Goal: Task Accomplishment & Management: Manage account settings

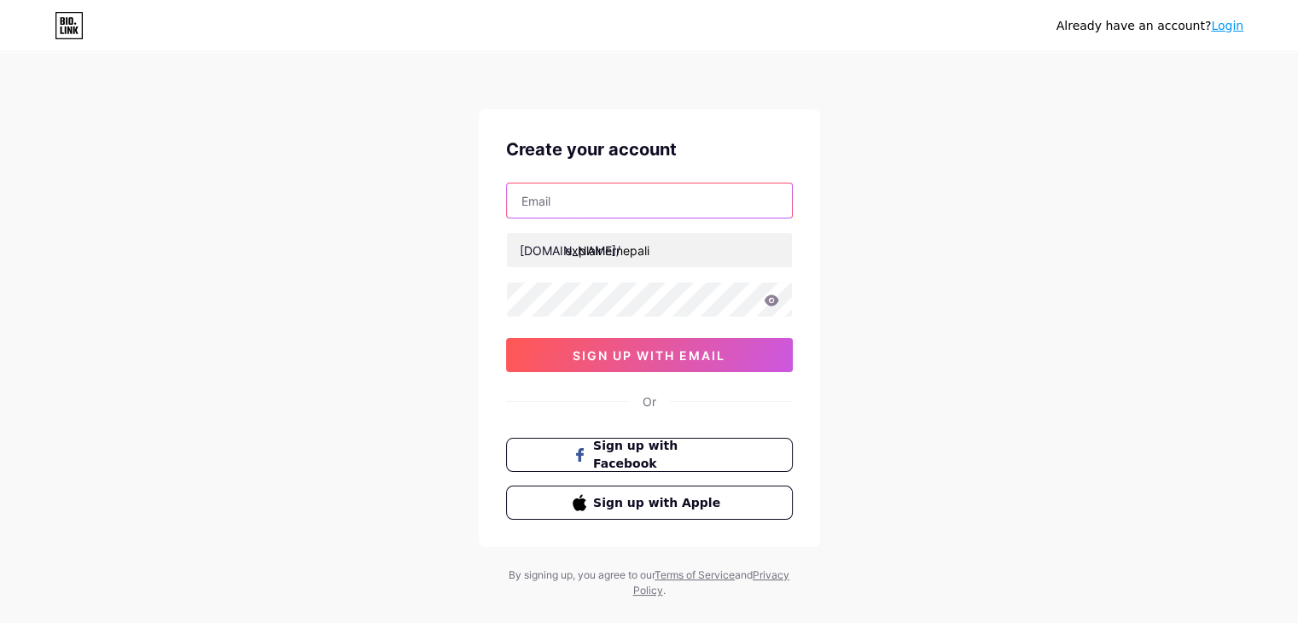
click at [586, 194] on input "text" at bounding box center [649, 200] width 285 height 34
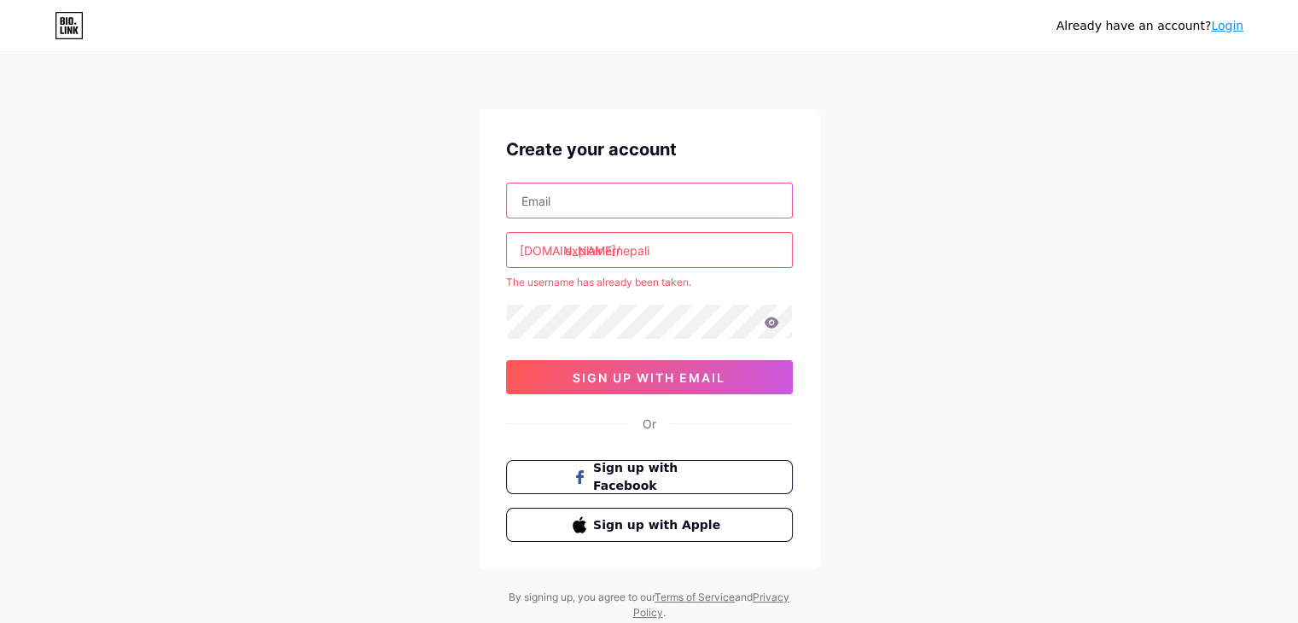
type input "contactexplainernepali@gmail.com"
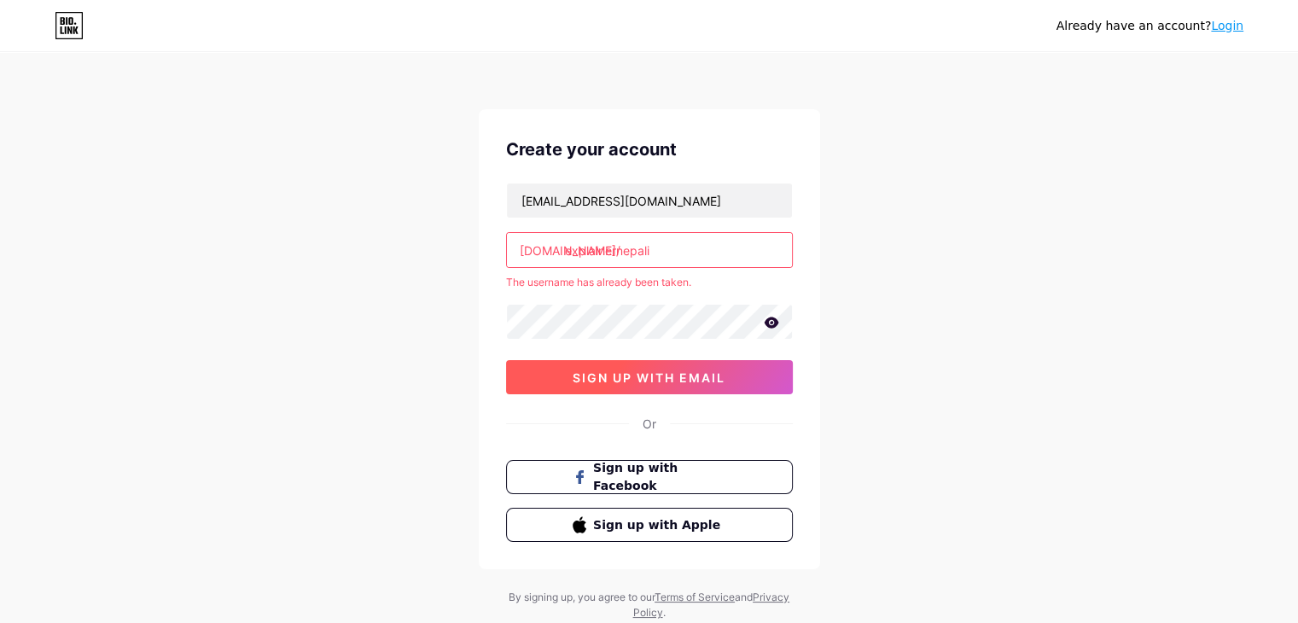
click at [678, 386] on button "sign up with email" at bounding box center [649, 377] width 287 height 34
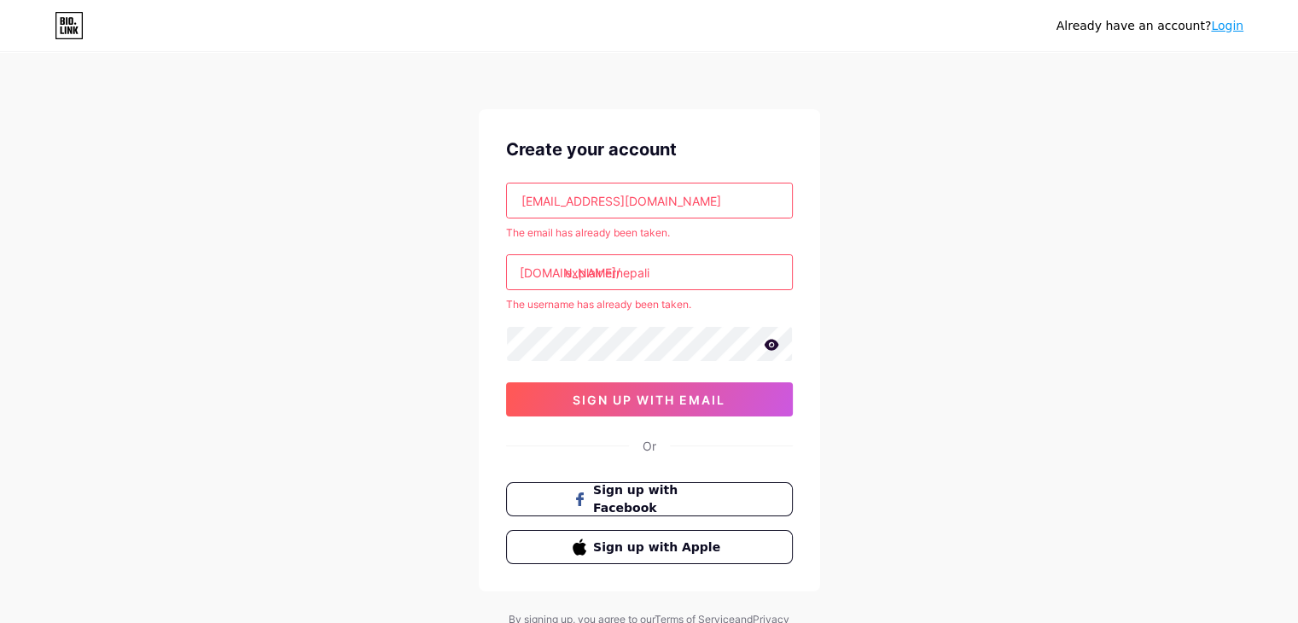
click at [1231, 36] on div "Already have an account? Login" at bounding box center [1149, 25] width 187 height 27
click at [1231, 33] on div "Already have an account? Login" at bounding box center [1149, 26] width 187 height 18
click at [1229, 26] on link "Login" at bounding box center [1227, 26] width 32 height 14
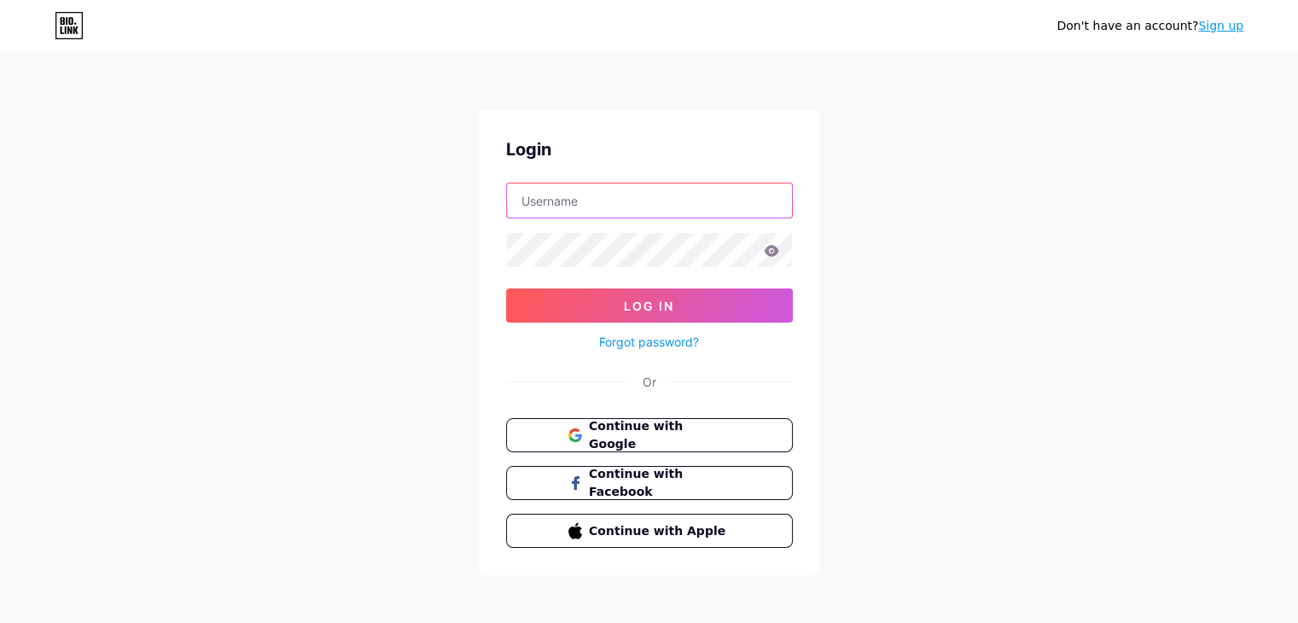
click at [720, 195] on input "text" at bounding box center [649, 200] width 285 height 34
type input "contactexplainernepali@gmail.com"
click at [625, 422] on button "Continue with Google" at bounding box center [648, 435] width 291 height 35
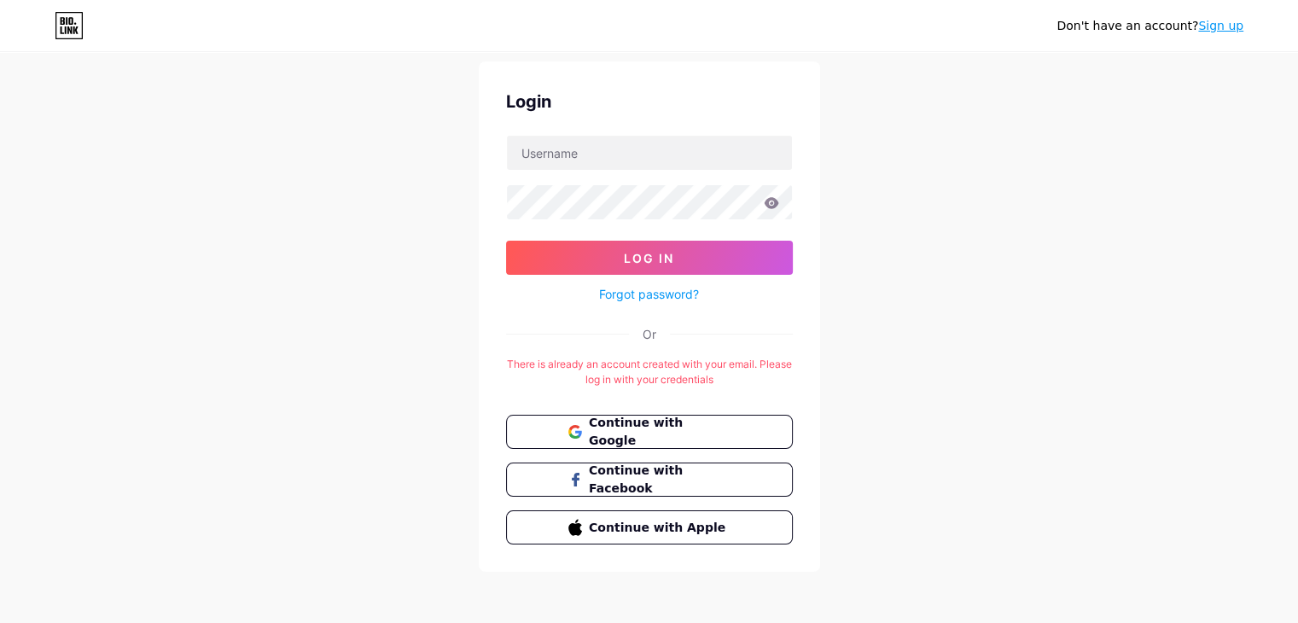
scroll to position [49, 0]
click at [641, 415] on button "Continue with Google" at bounding box center [648, 431] width 291 height 35
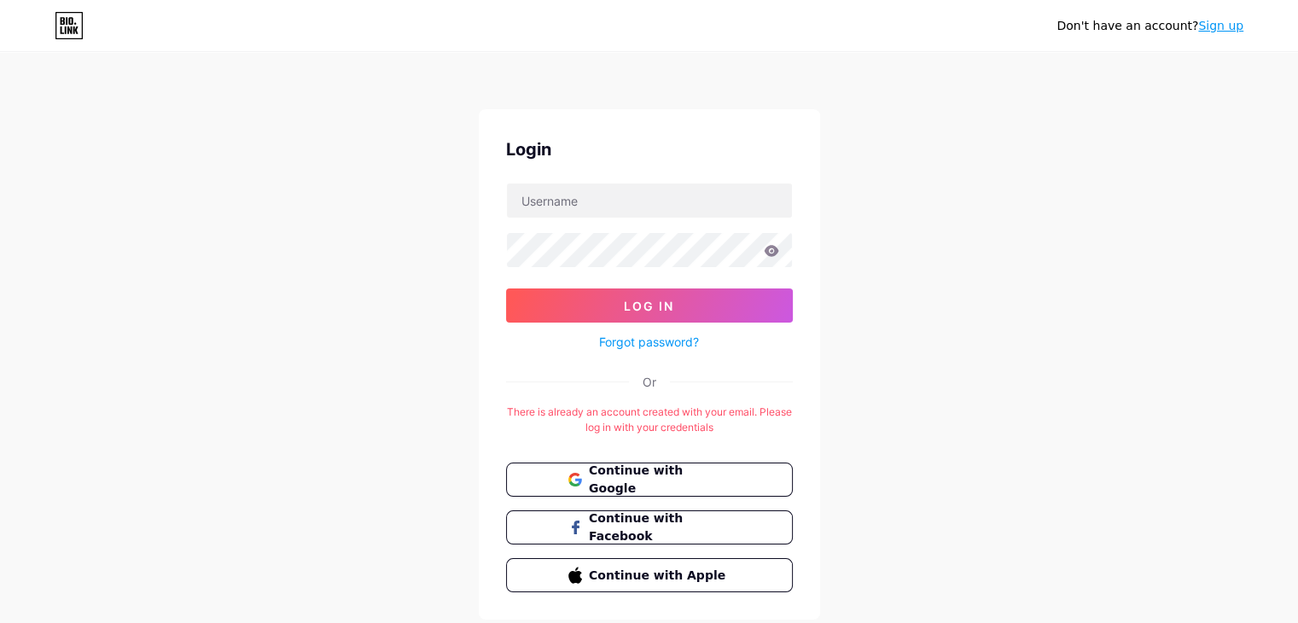
click at [65, 26] on icon at bounding box center [66, 30] width 2 height 8
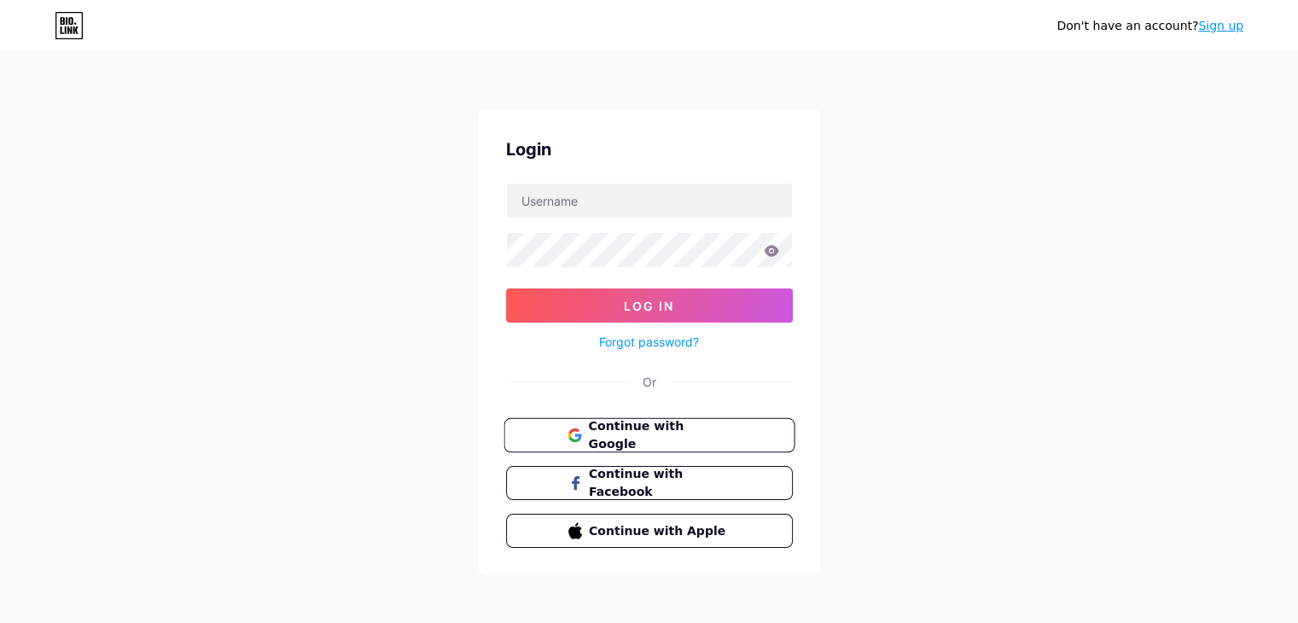
click at [649, 433] on span "Continue with Google" at bounding box center [659, 435] width 143 height 37
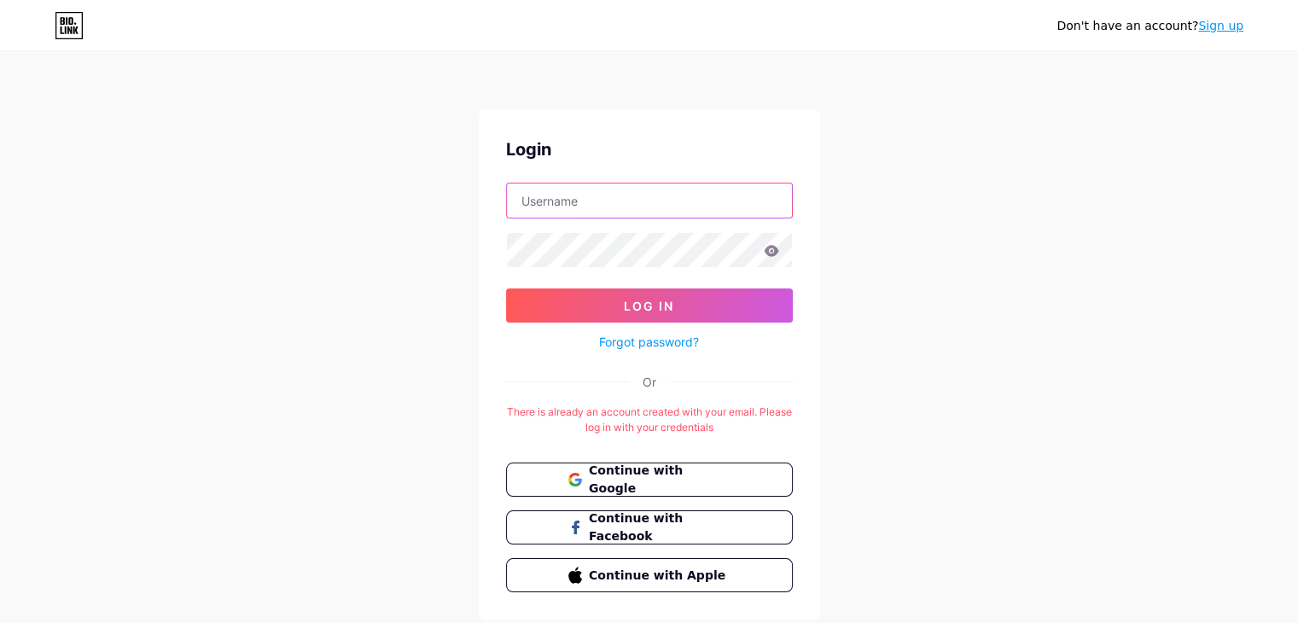
click at [606, 206] on input "text" at bounding box center [649, 200] width 285 height 34
type input "[EMAIL_ADDRESS][DOMAIN_NAME]"
click at [637, 346] on link "Forgot password?" at bounding box center [649, 342] width 100 height 18
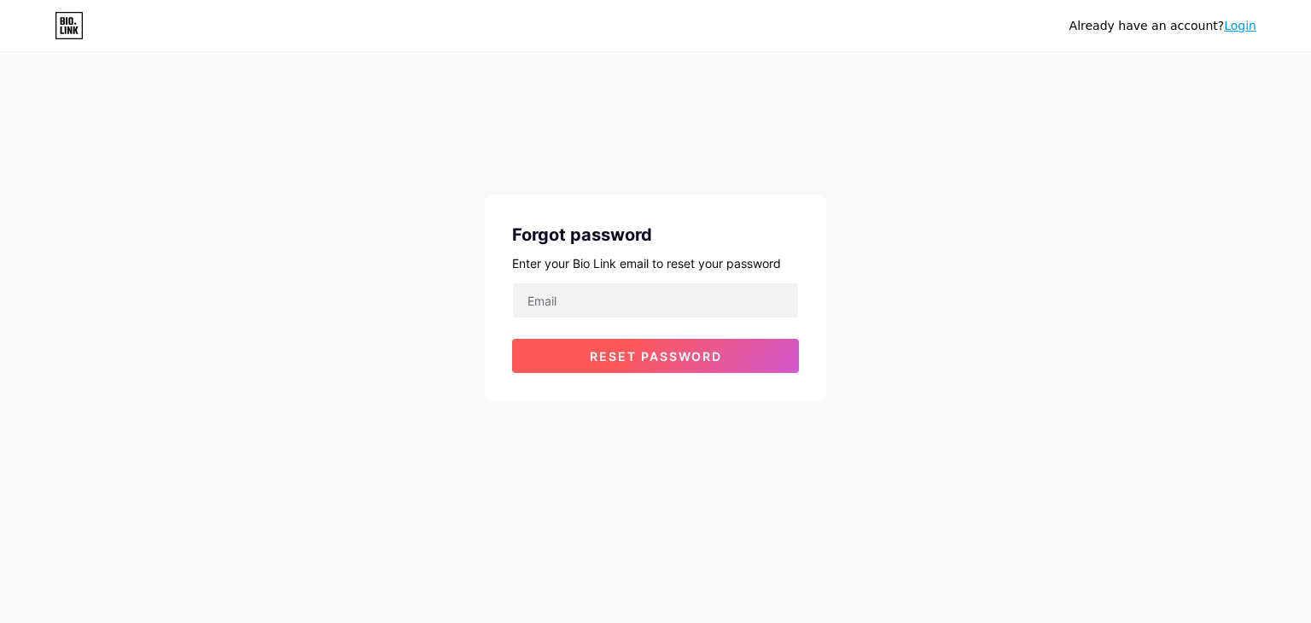
click at [639, 346] on button "Reset password" at bounding box center [655, 356] width 287 height 34
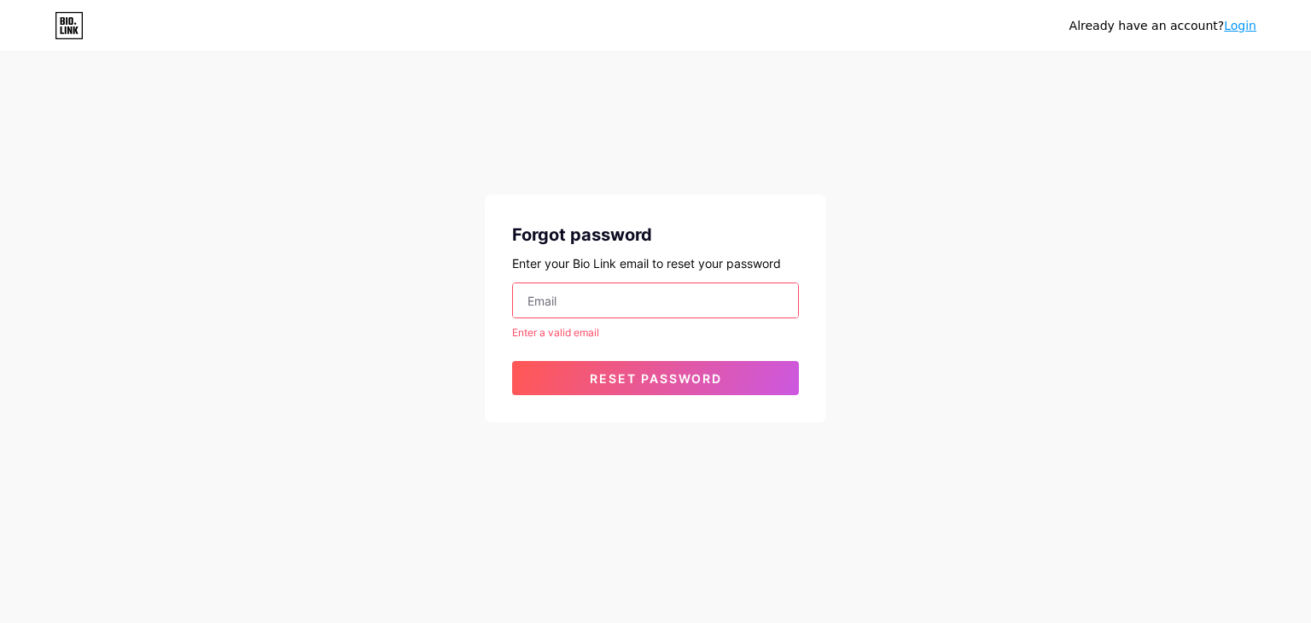
click at [619, 299] on input "email" at bounding box center [655, 300] width 285 height 34
type input "contactexplainernepali@gmail.com"
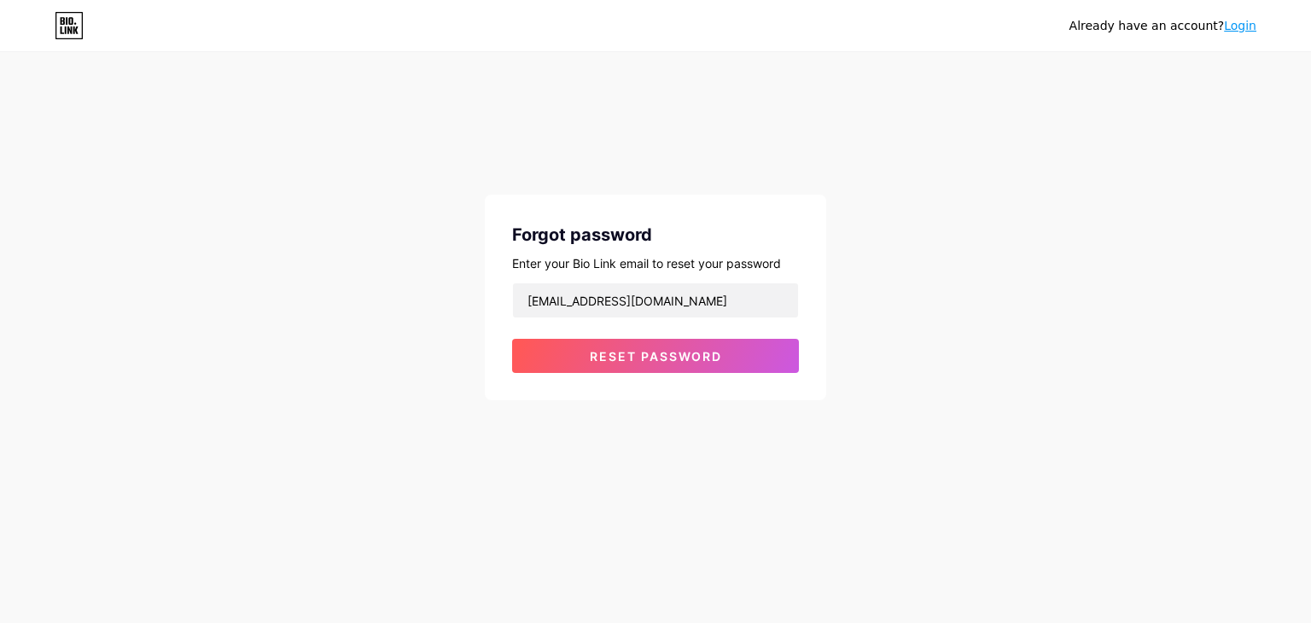
click at [598, 373] on div "Forgot password Enter your Bio Link email to reset your password contactexplain…" at bounding box center [655, 298] width 341 height 206
click at [608, 366] on button "Reset password" at bounding box center [655, 356] width 287 height 34
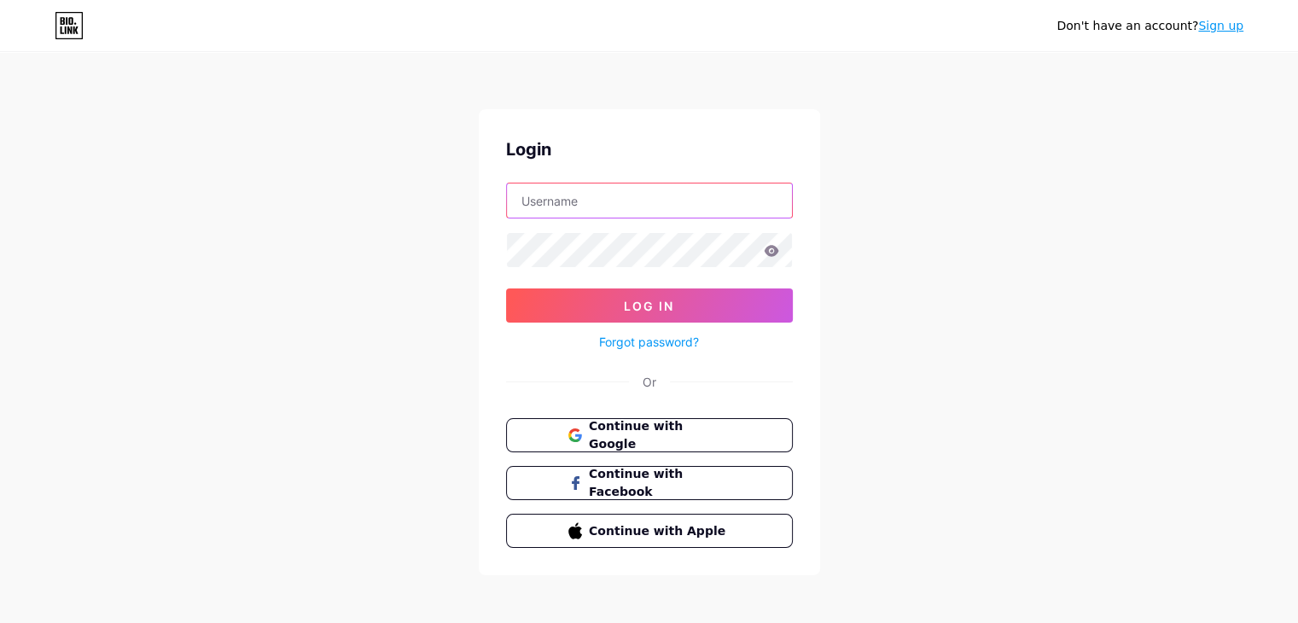
click at [669, 199] on input "text" at bounding box center [649, 200] width 285 height 34
type input "[EMAIL_ADDRESS][DOMAIN_NAME]"
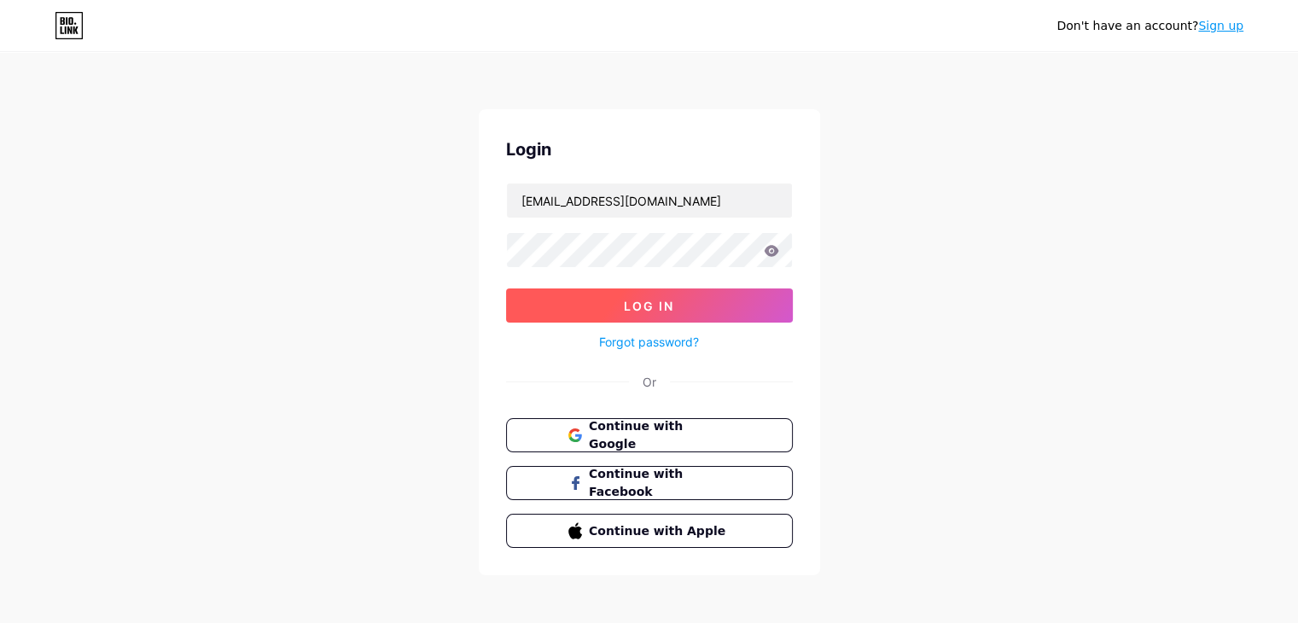
click at [653, 299] on span "Log In" at bounding box center [649, 306] width 50 height 15
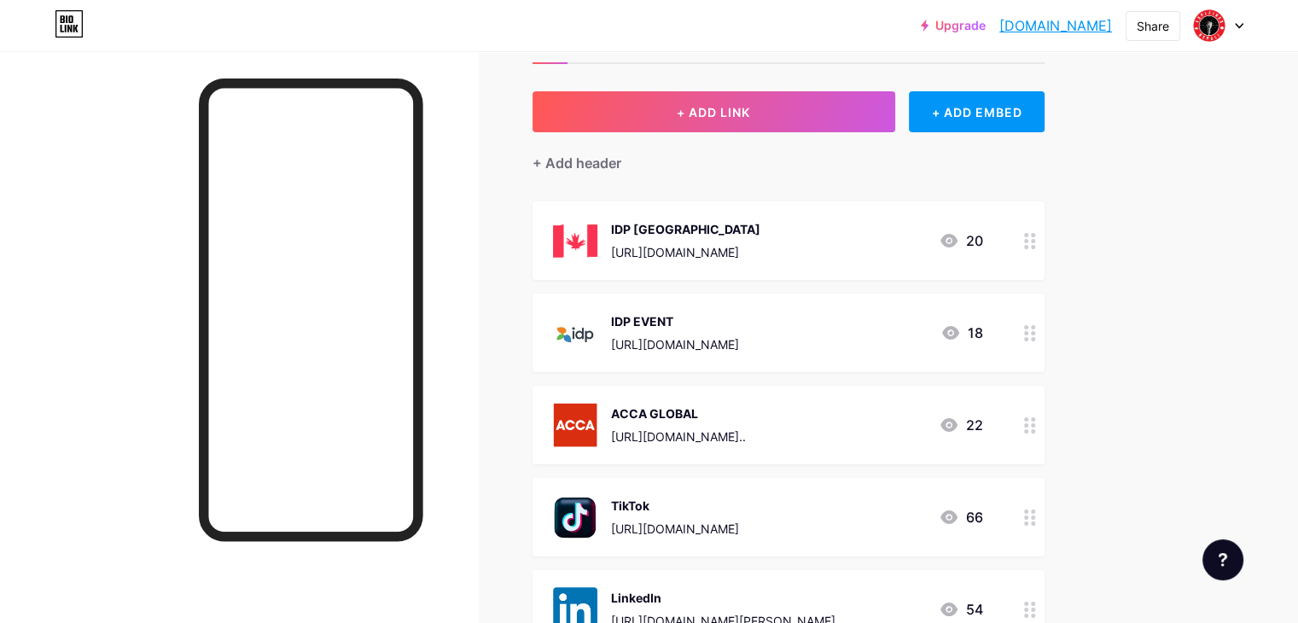
scroll to position [65, 0]
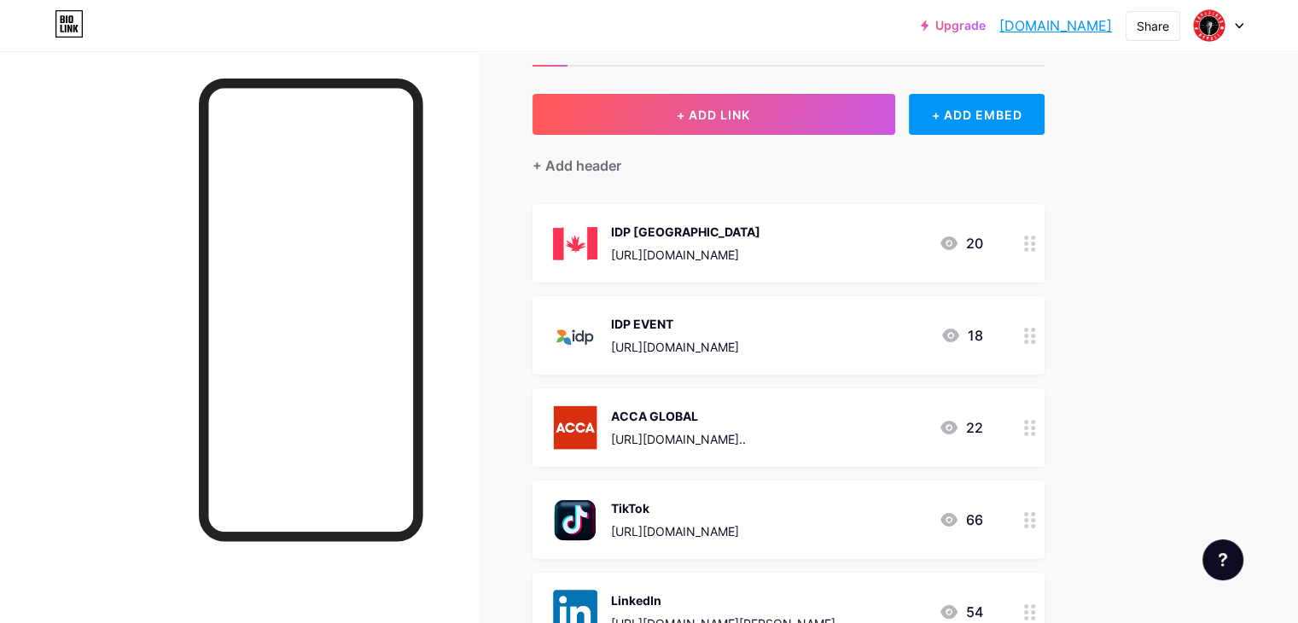
click at [864, 230] on div "IDP Canada https://bit.ly/CA-7oct 20" at bounding box center [768, 243] width 430 height 44
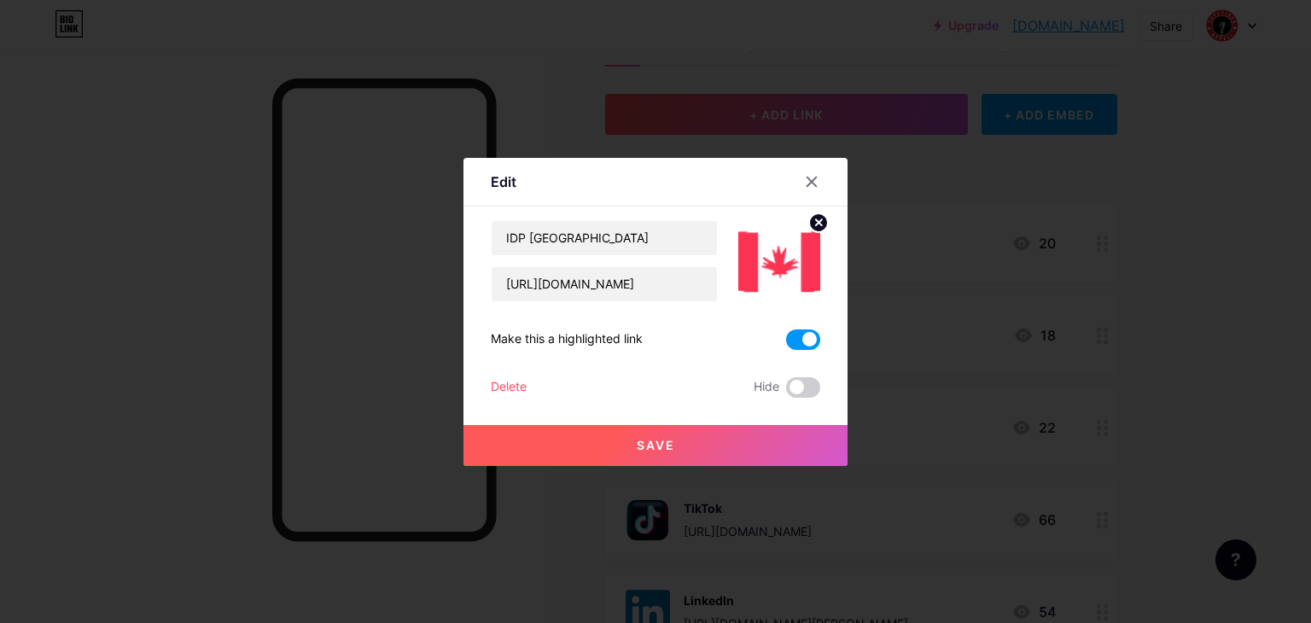
click at [502, 387] on div "Delete" at bounding box center [509, 387] width 36 height 20
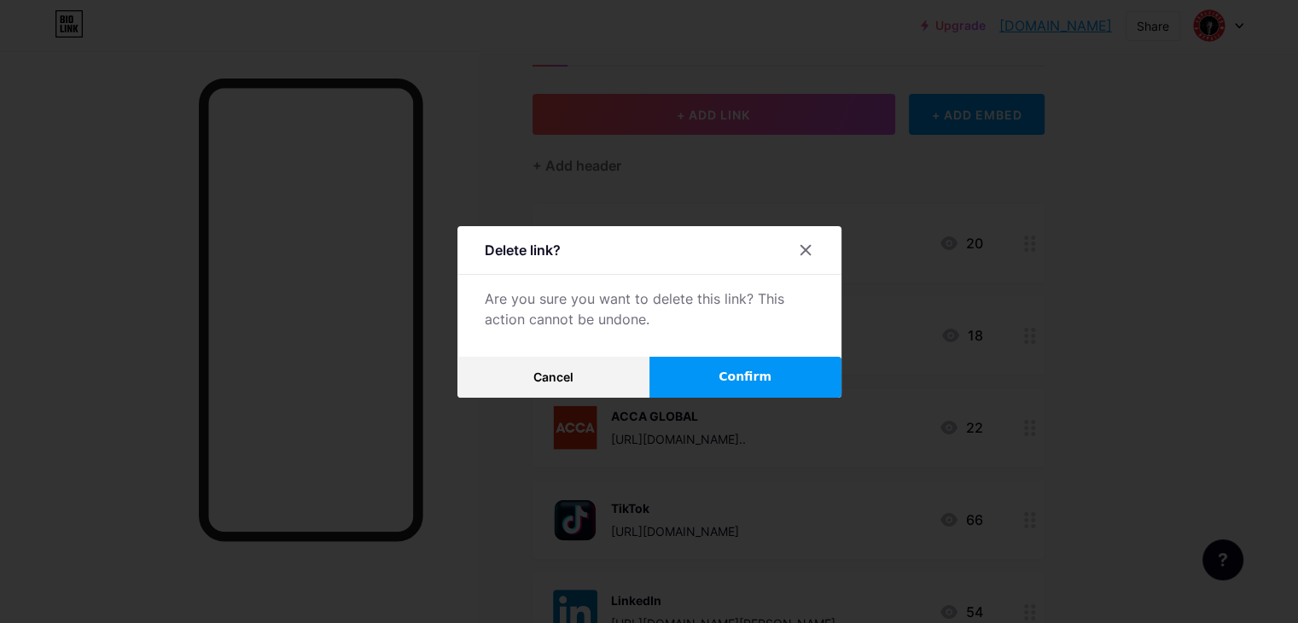
click at [744, 375] on span "Confirm" at bounding box center [745, 377] width 53 height 18
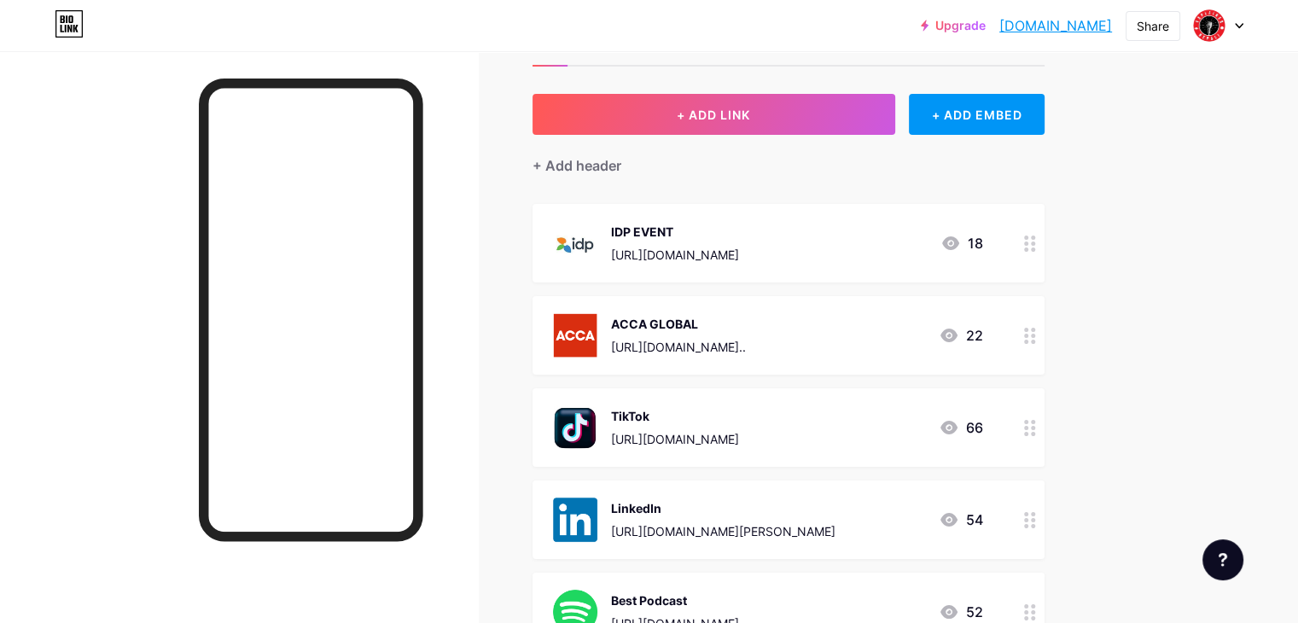
click at [876, 235] on div "IDP EVENT https://bit.ly/23-UK 18" at bounding box center [768, 243] width 430 height 44
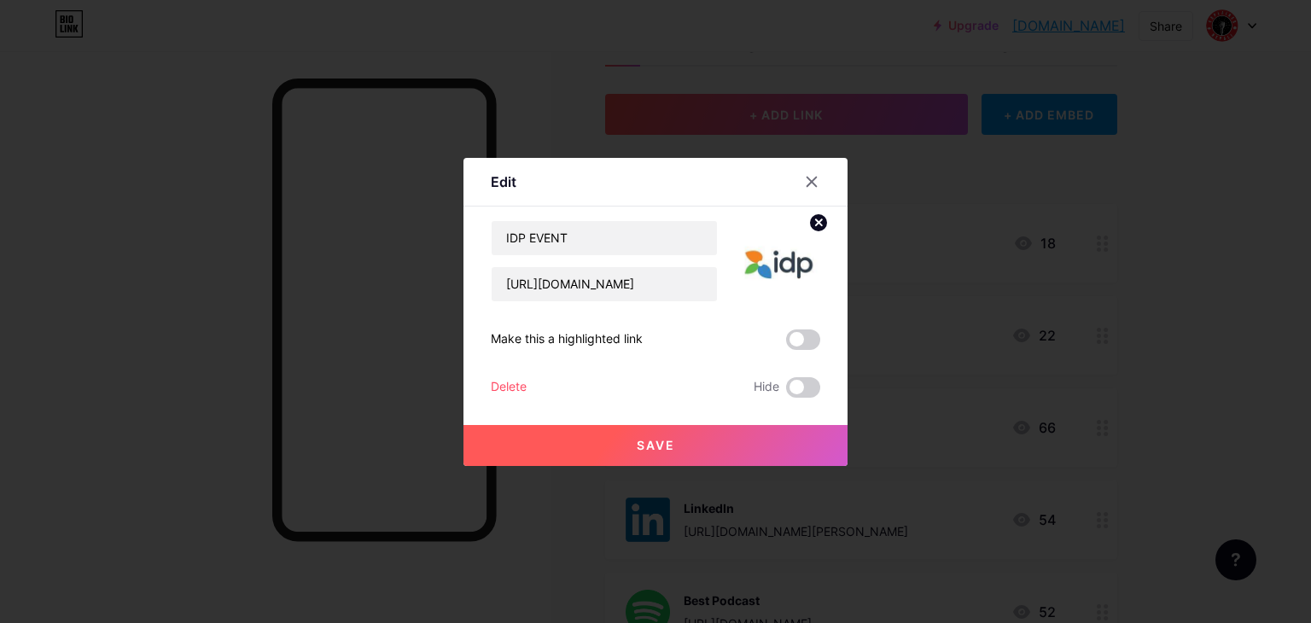
click at [501, 380] on div "Delete" at bounding box center [509, 387] width 36 height 20
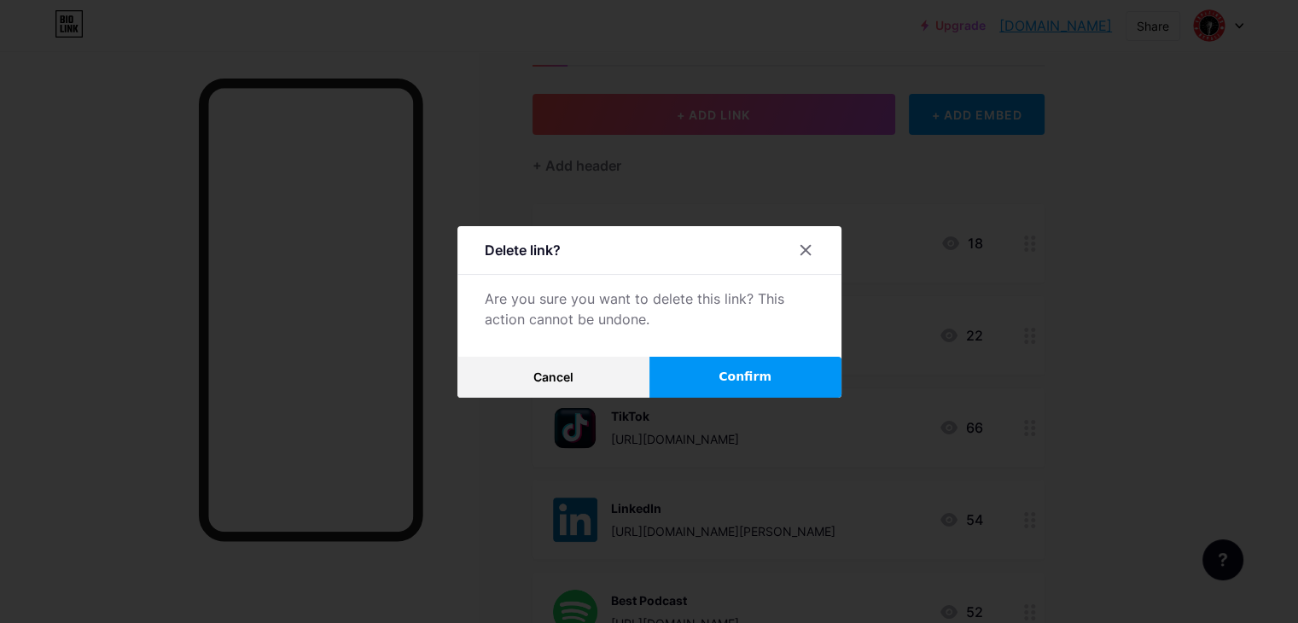
click at [739, 363] on button "Confirm" at bounding box center [745, 377] width 192 height 41
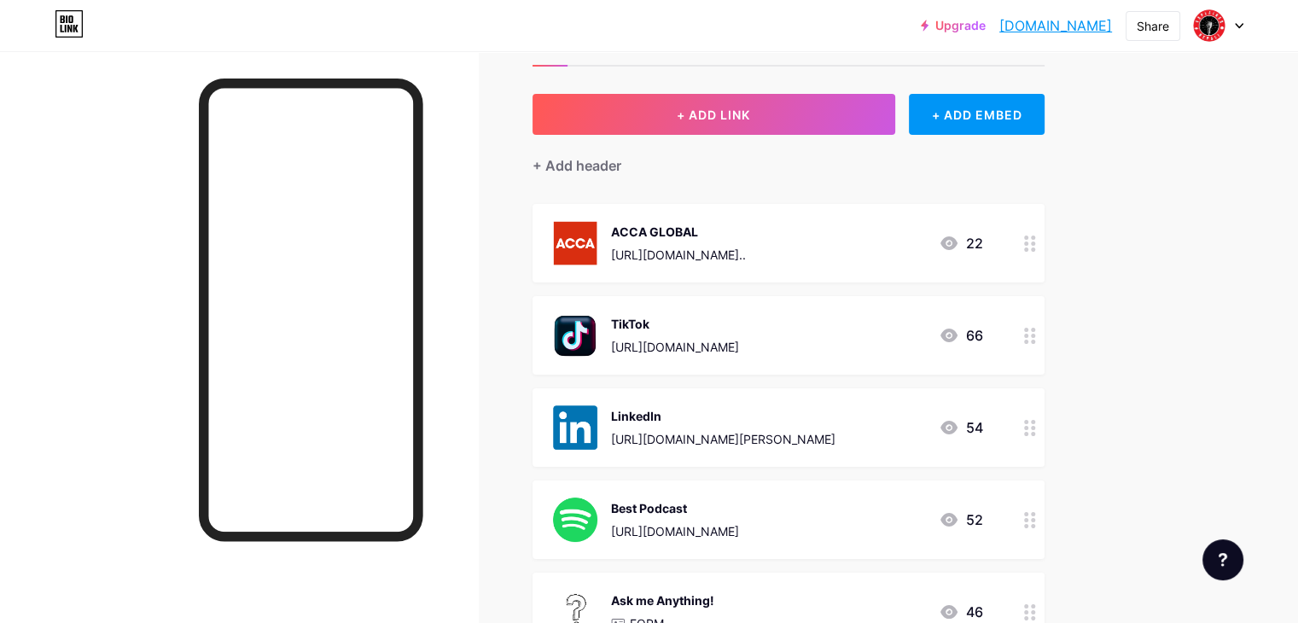
click at [746, 247] on div "https://portal.accaglobal.com/tpweb/faces/page/public/tuitionprovider/searchtp/…" at bounding box center [678, 255] width 135 height 18
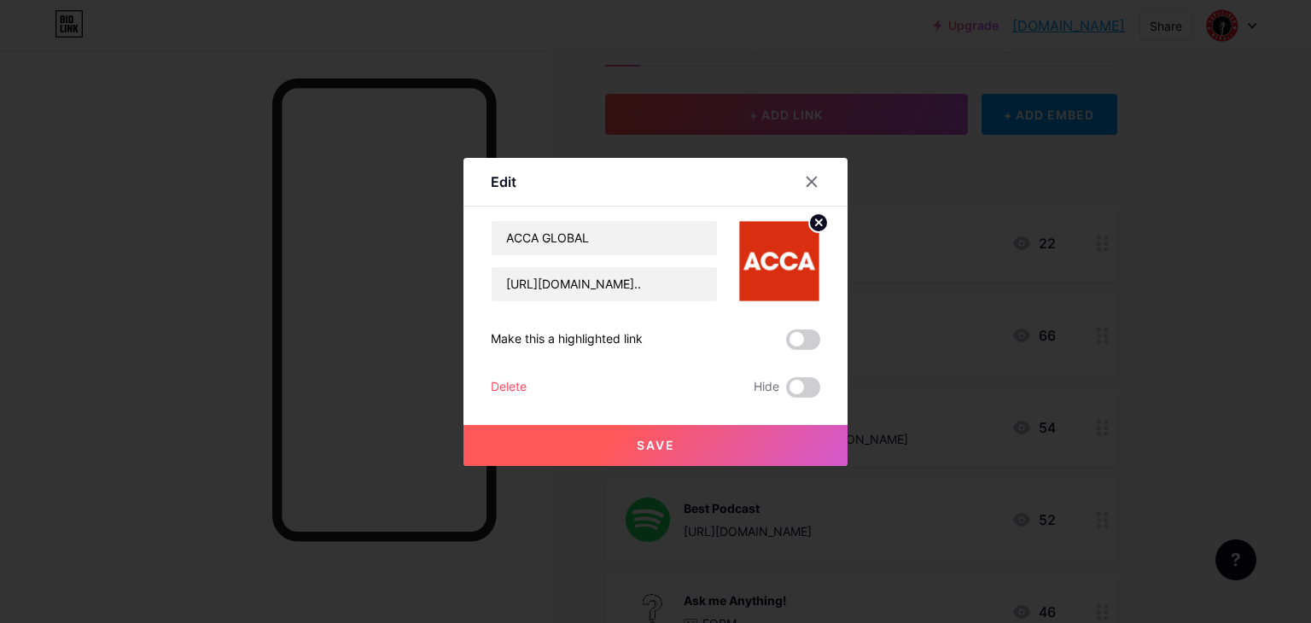
click at [501, 384] on div "Delete" at bounding box center [509, 387] width 36 height 20
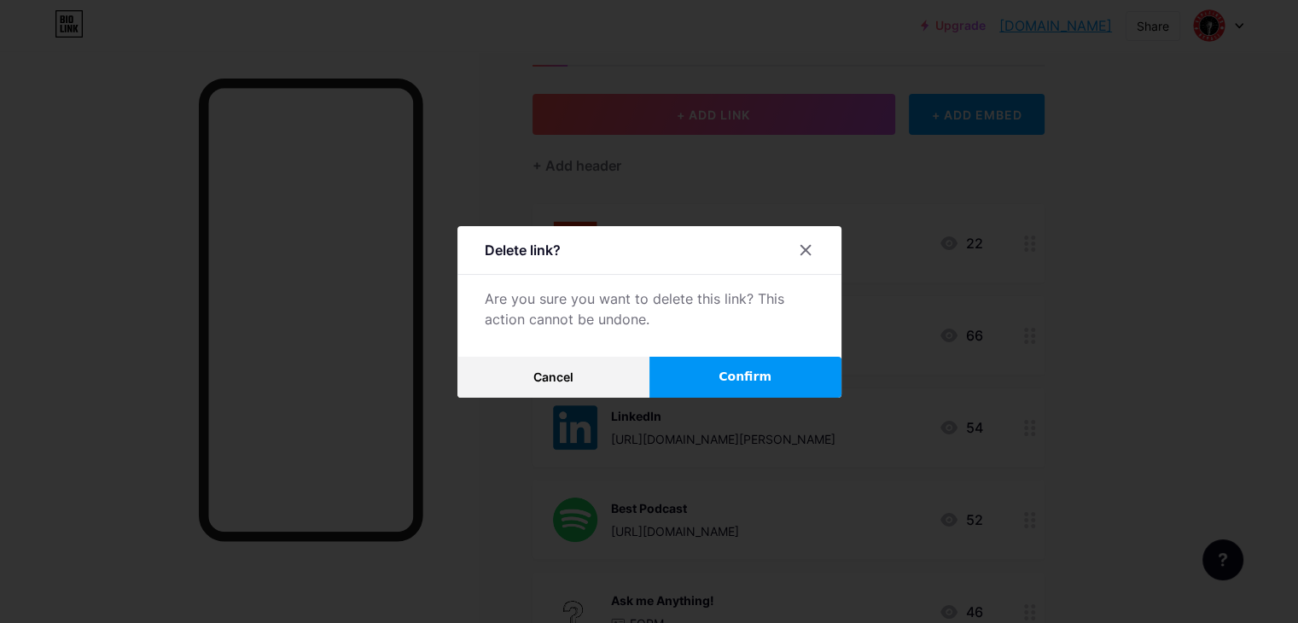
click at [731, 368] on span "Confirm" at bounding box center [745, 377] width 53 height 18
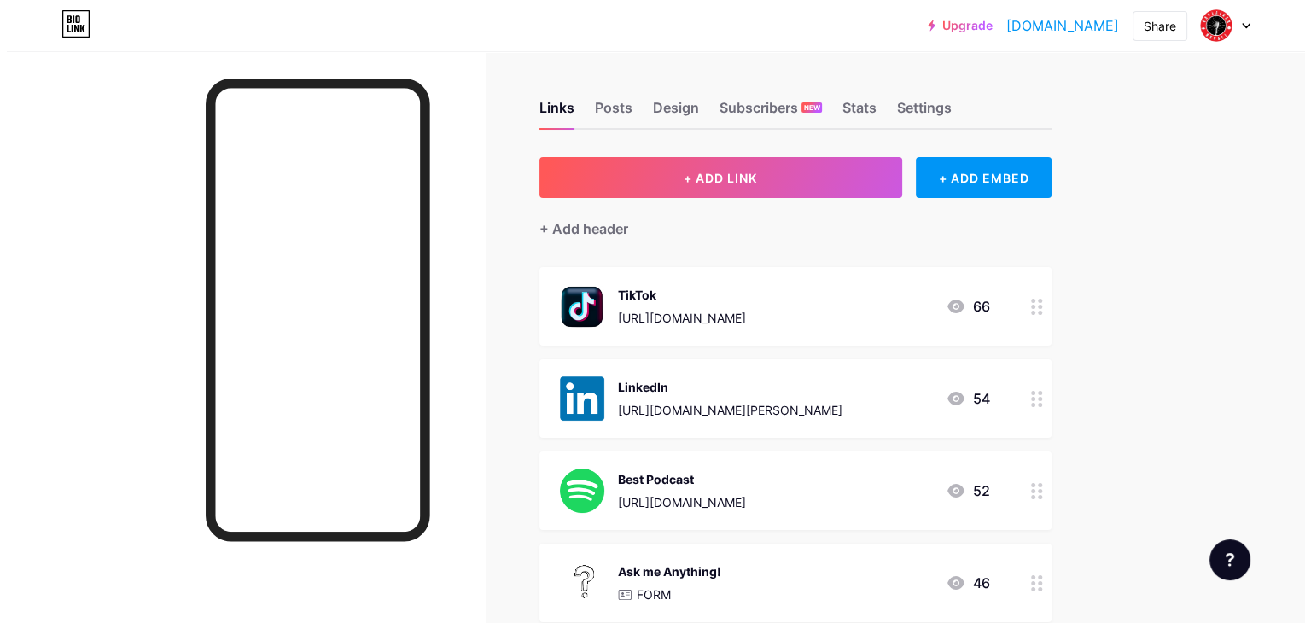
scroll to position [0, 0]
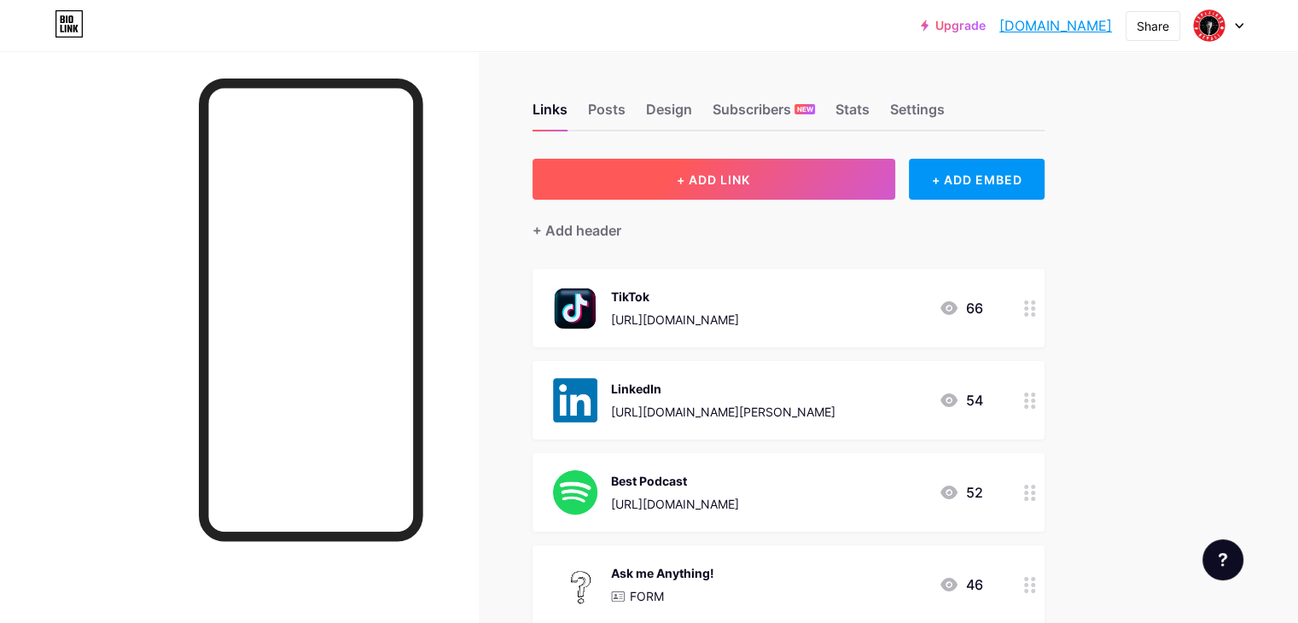
click at [750, 182] on span "+ ADD LINK" at bounding box center [713, 179] width 73 height 15
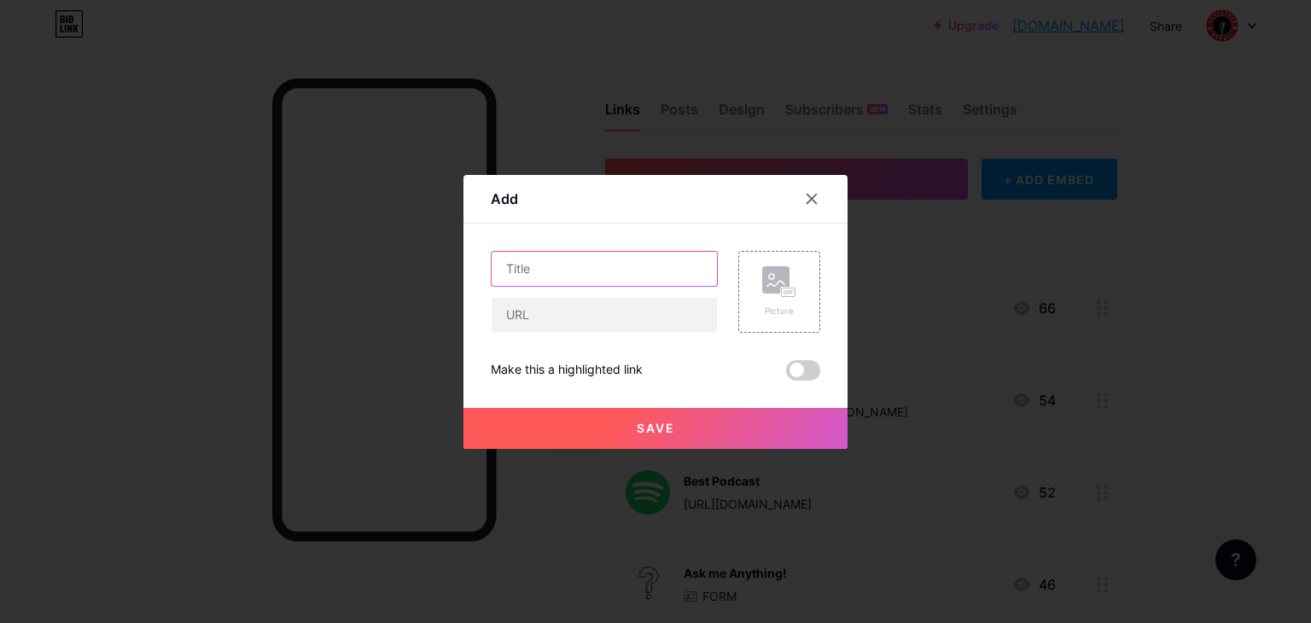
click at [579, 260] on input "text" at bounding box center [604, 269] width 225 height 34
type input "Global Reach Consultancy"
click at [584, 324] on input "text" at bounding box center [604, 315] width 225 height 34
paste input "[URL][DOMAIN_NAME]"
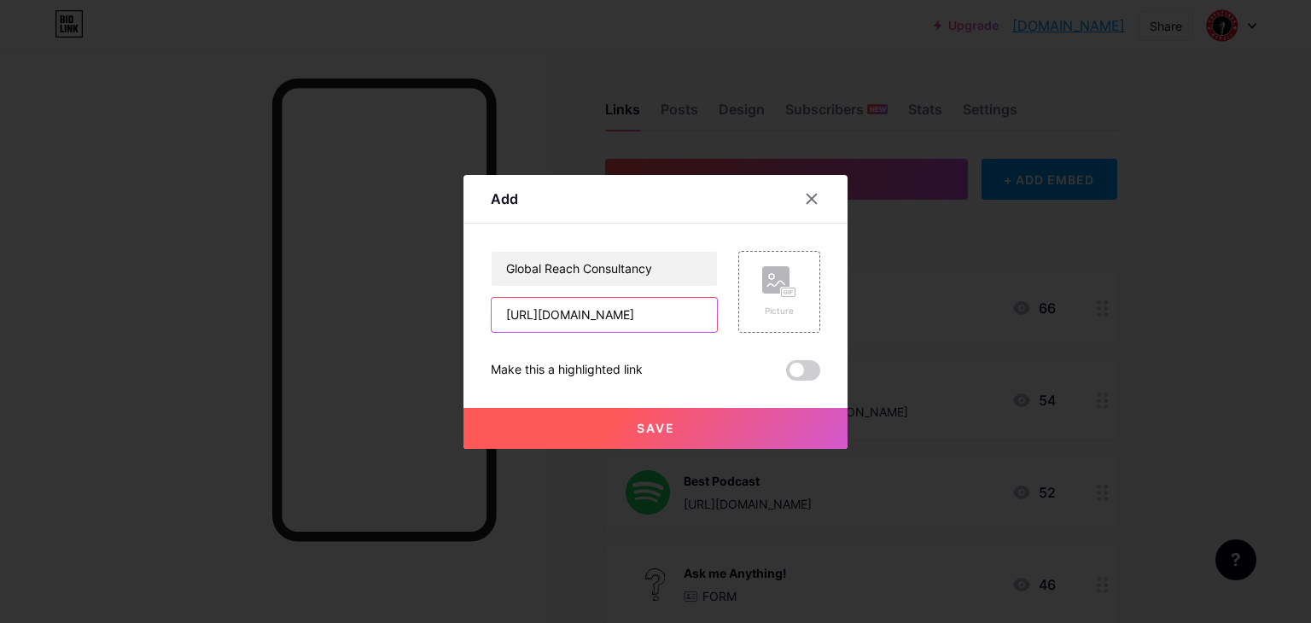
type input "[URL][DOMAIN_NAME]"
click at [797, 374] on span at bounding box center [803, 370] width 34 height 20
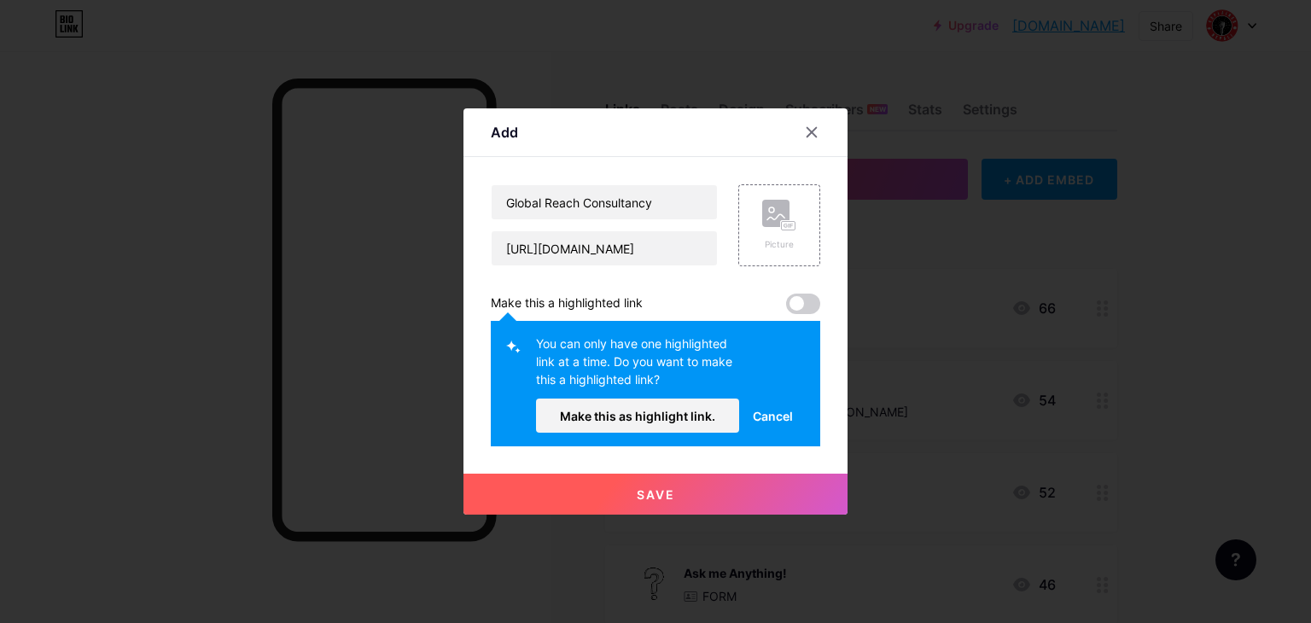
click at [759, 413] on span "Cancel" at bounding box center [773, 416] width 40 height 18
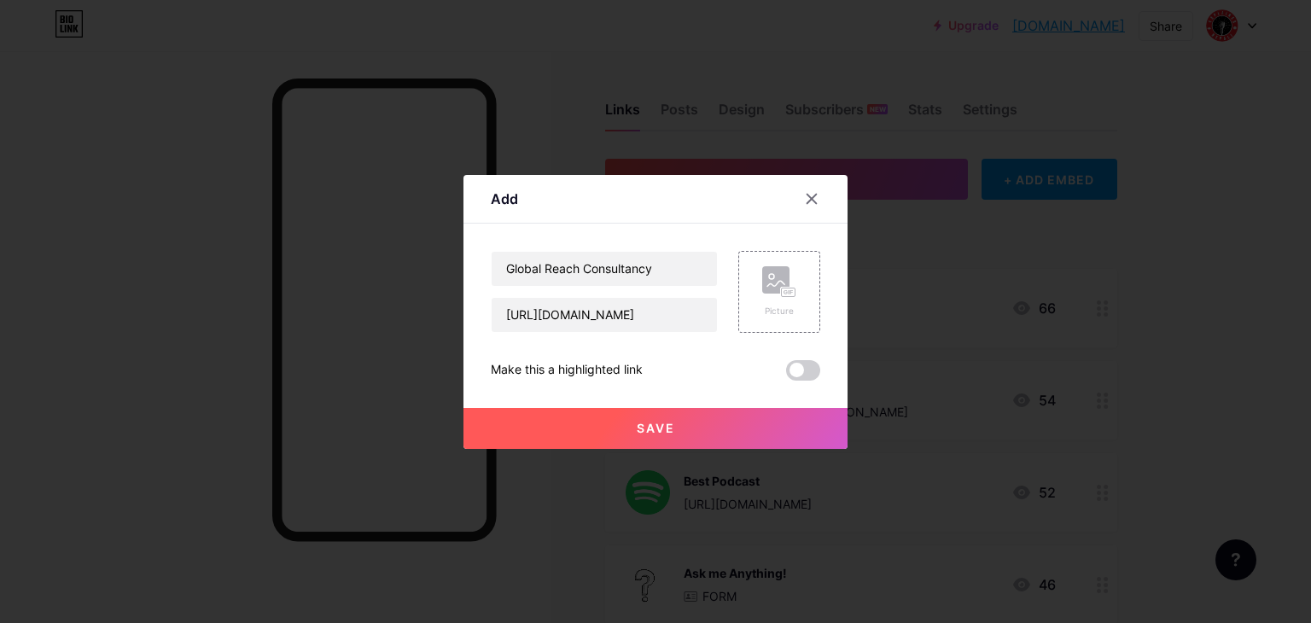
click at [651, 425] on span "Save" at bounding box center [656, 428] width 38 height 15
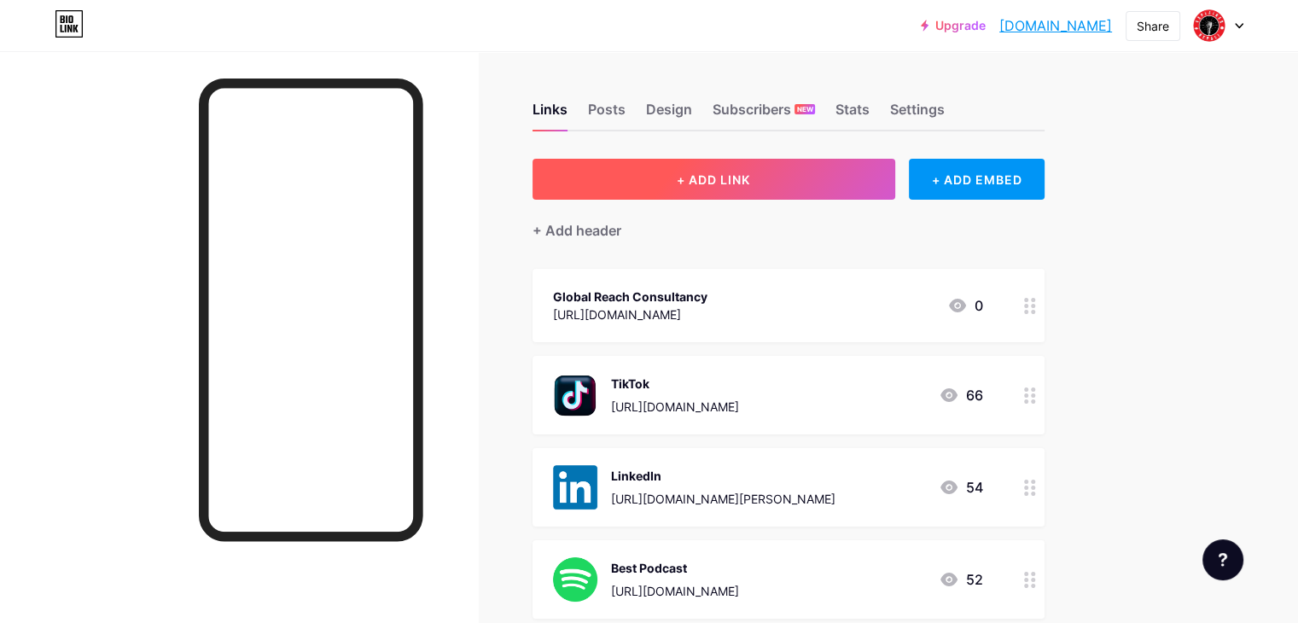
click at [750, 177] on span "+ ADD LINK" at bounding box center [713, 179] width 73 height 15
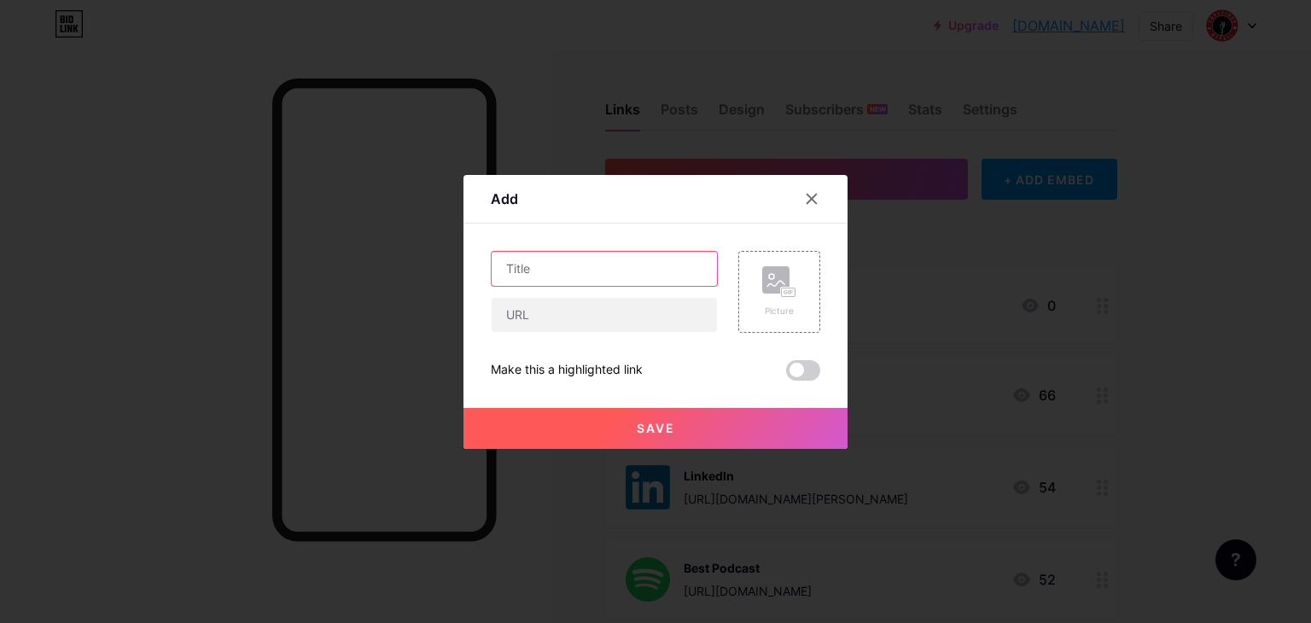
click at [570, 271] on input "text" at bounding box center [604, 269] width 225 height 34
type input "KFA Scholarship 55%"
click at [532, 315] on input "text" at bounding box center [604, 315] width 225 height 34
paste input "[URL][DOMAIN_NAME]"
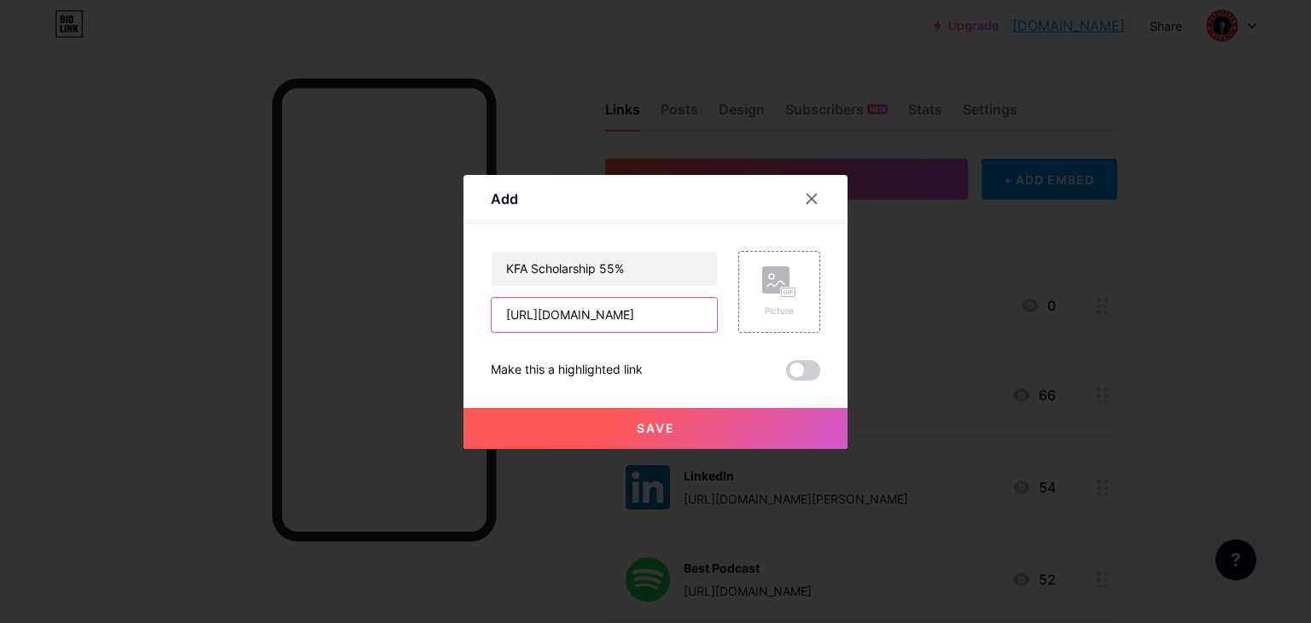
type input "[URL][DOMAIN_NAME]"
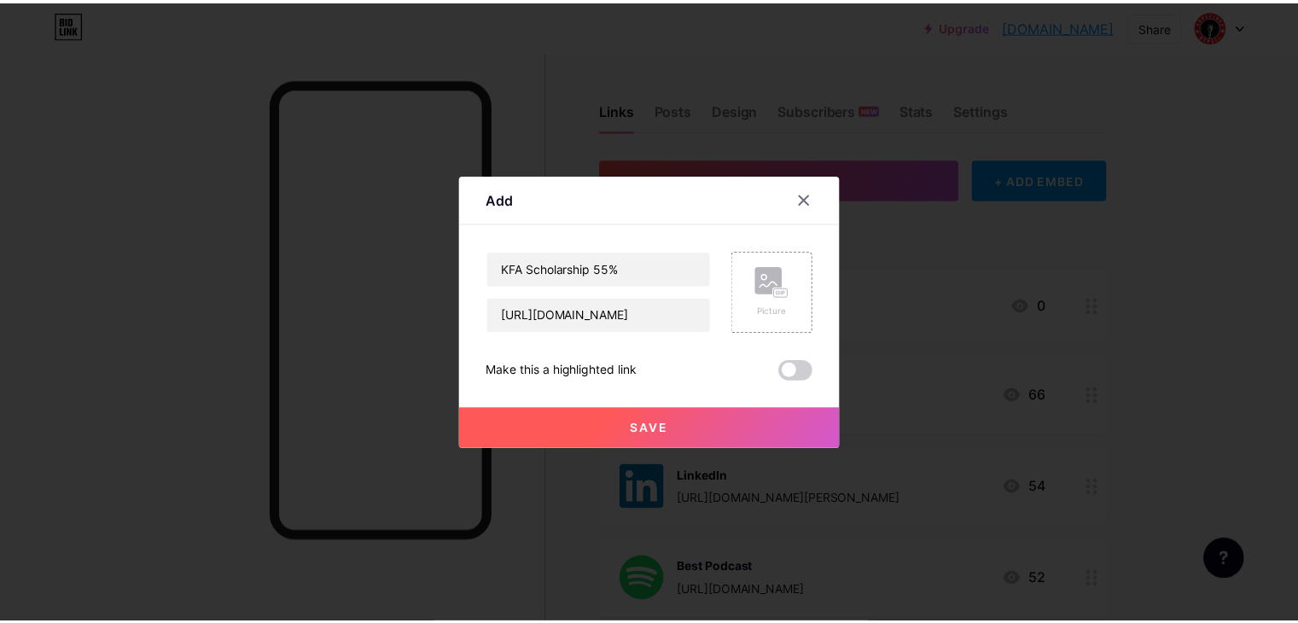
scroll to position [0, 0]
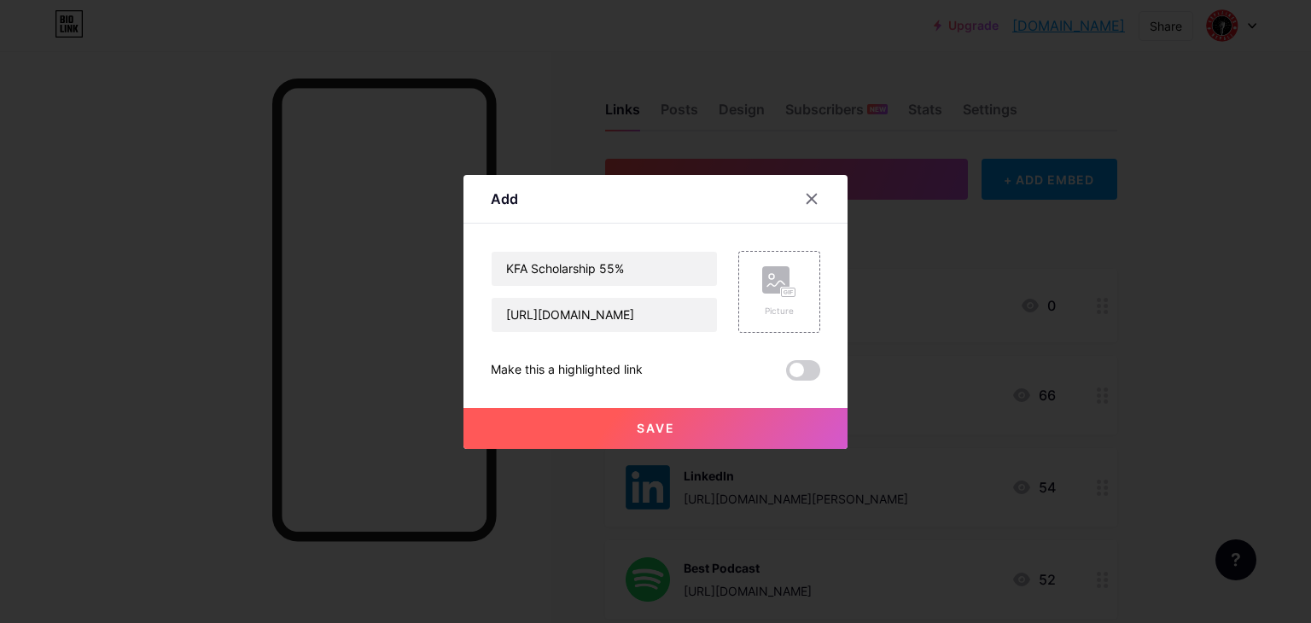
click at [651, 428] on span "Save" at bounding box center [656, 428] width 38 height 15
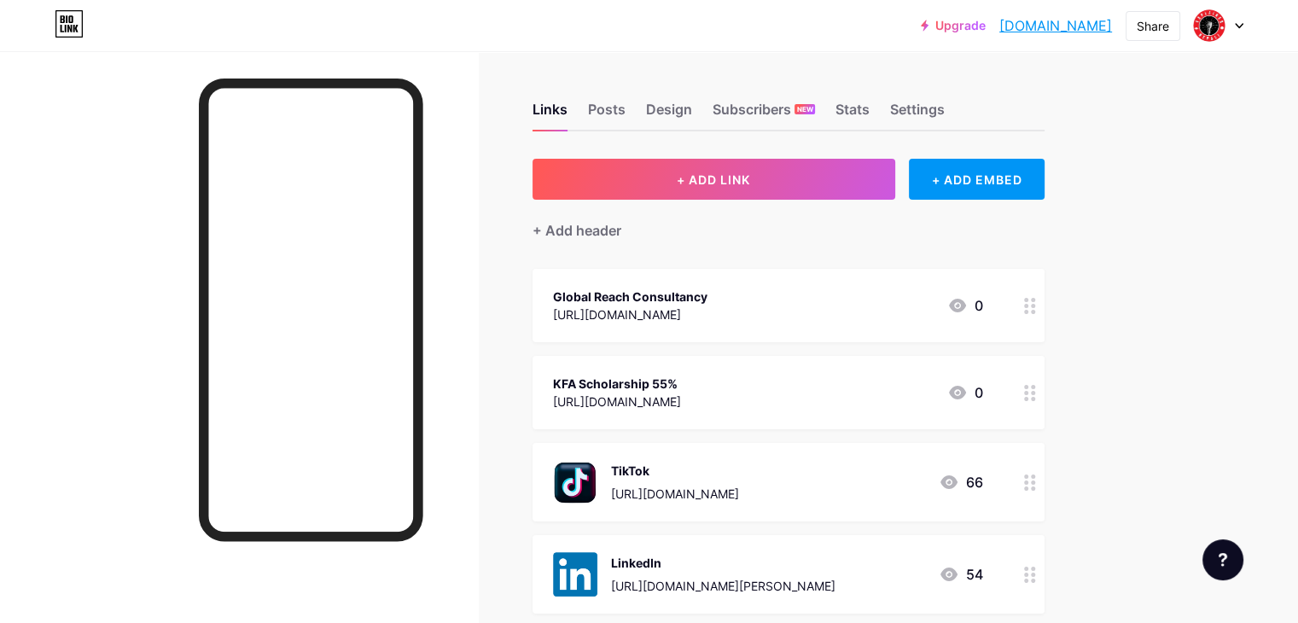
click at [707, 296] on div "Global Reach Consultancy" at bounding box center [630, 297] width 154 height 18
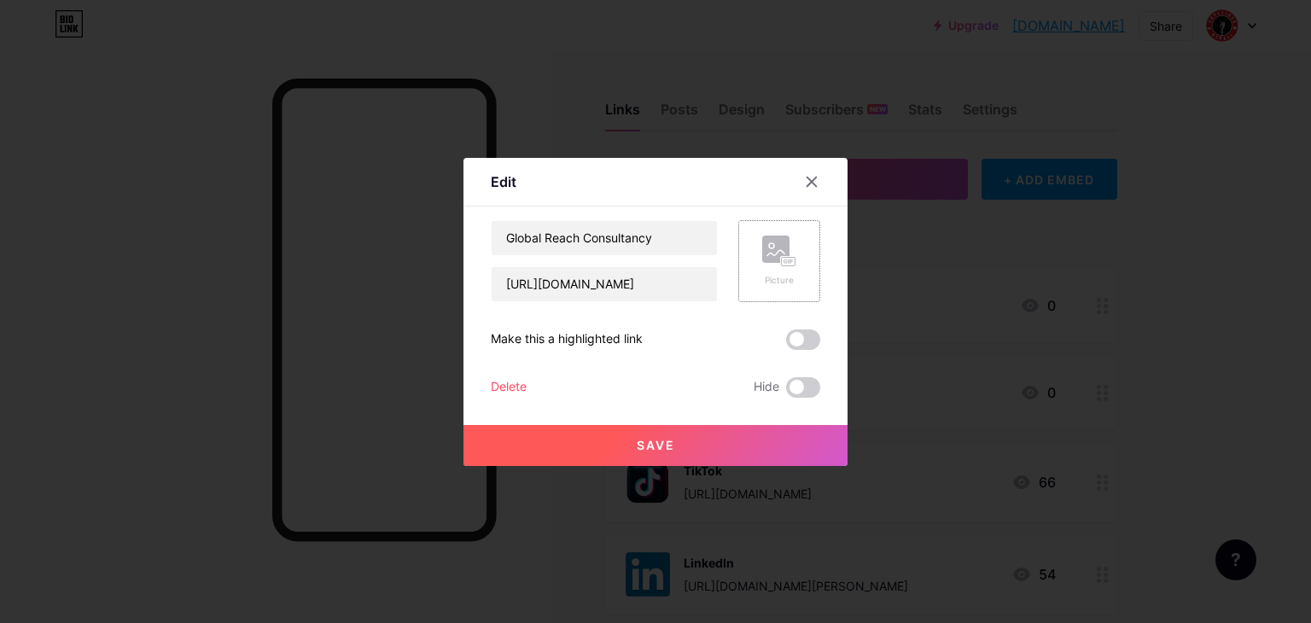
click at [765, 260] on rect at bounding box center [775, 249] width 27 height 27
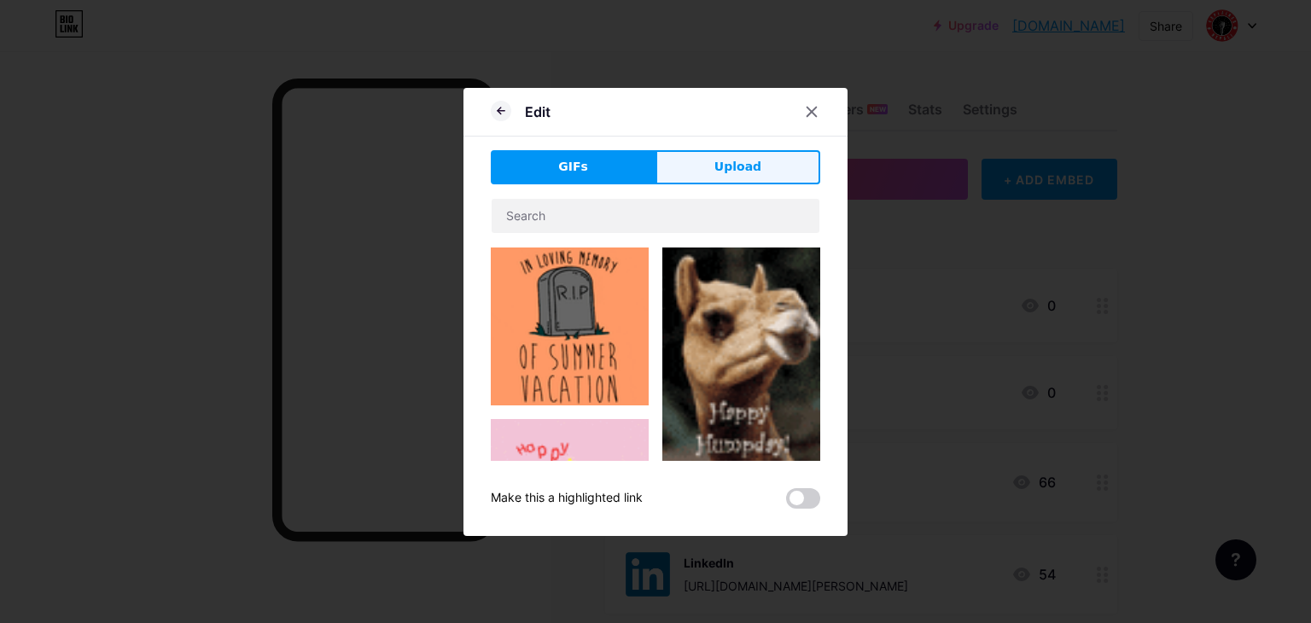
click at [715, 167] on span "Upload" at bounding box center [737, 167] width 47 height 18
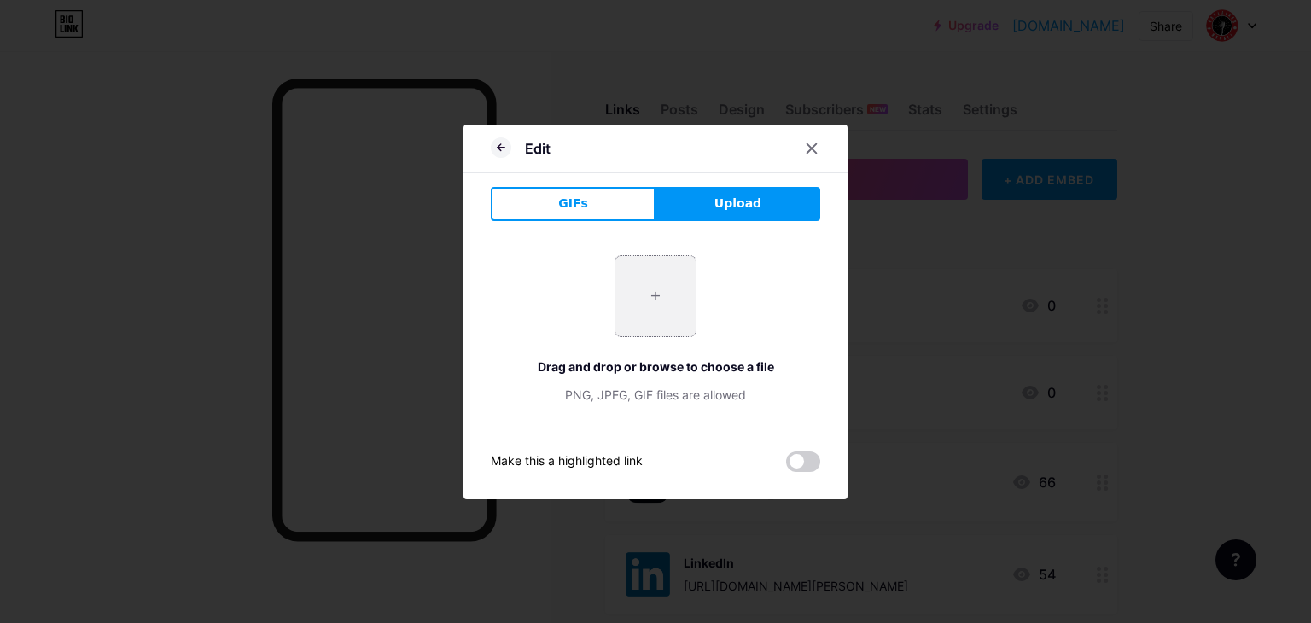
click at [635, 283] on input "file" at bounding box center [655, 296] width 80 height 80
type input "C:\fakepath\logo.png"
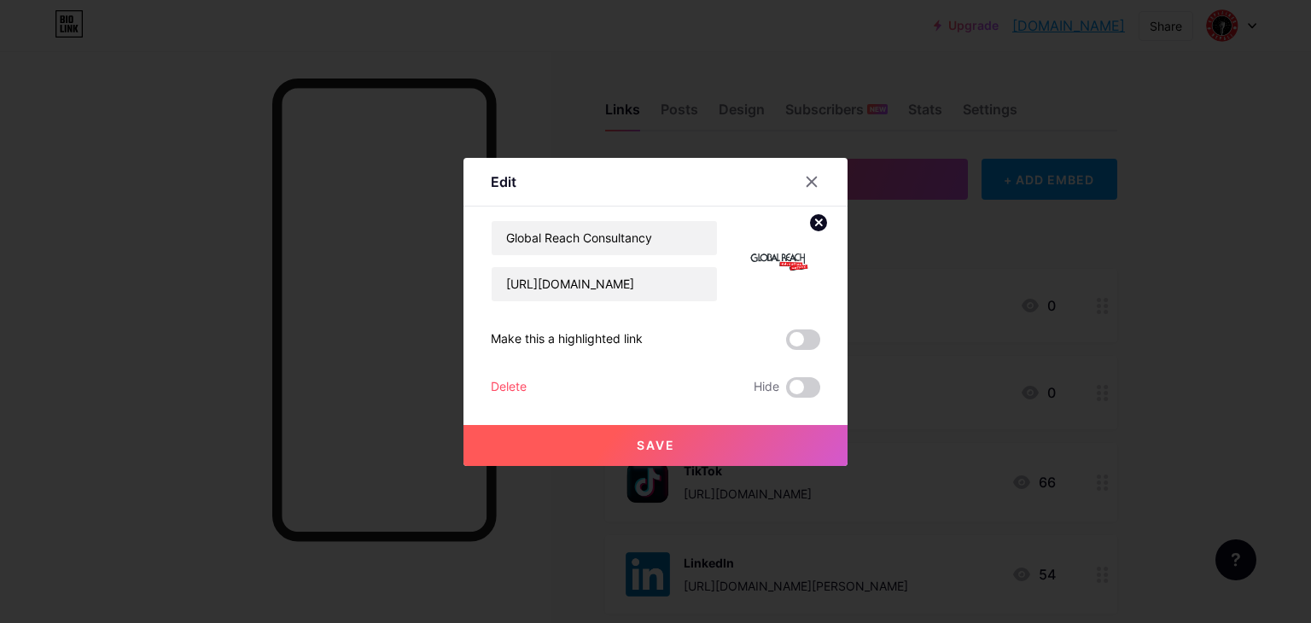
click at [637, 447] on span "Save" at bounding box center [656, 445] width 38 height 15
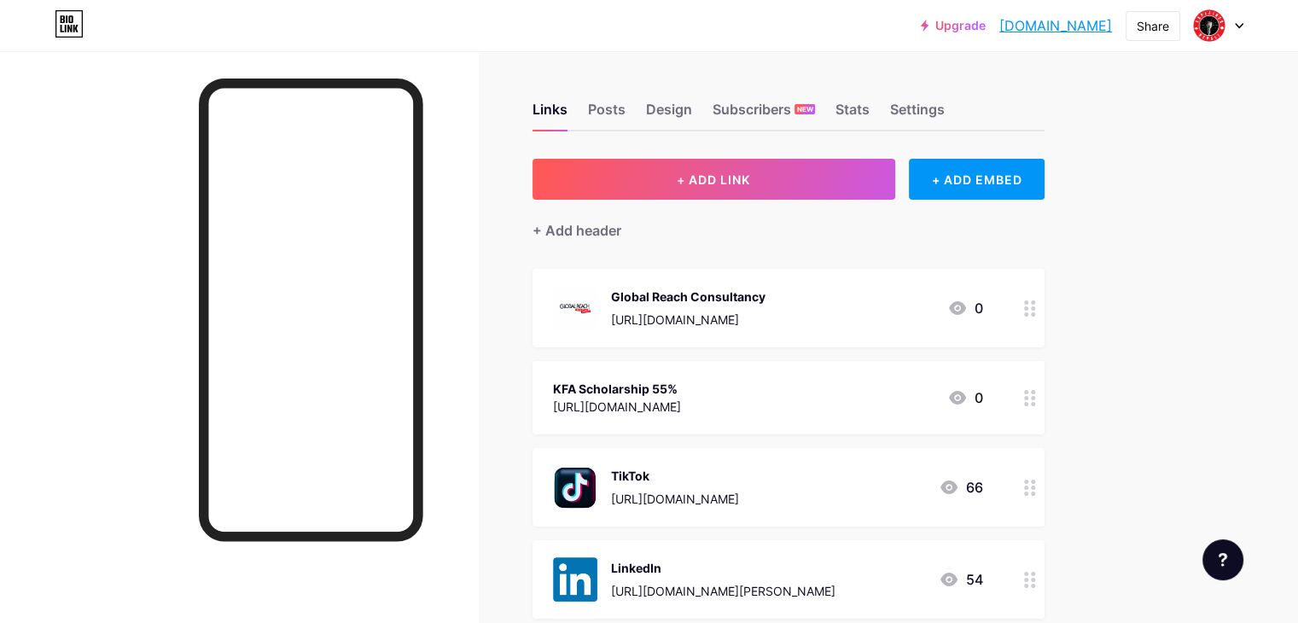
click at [681, 403] on div "[URL][DOMAIN_NAME]" at bounding box center [617, 407] width 128 height 18
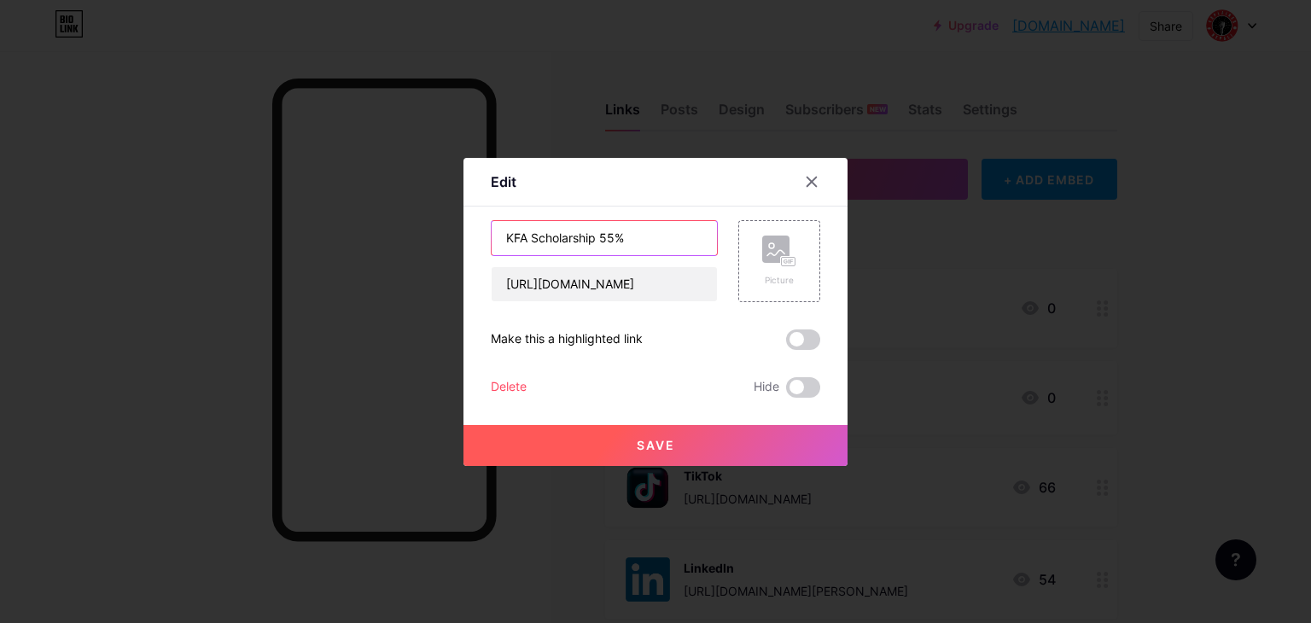
drag, startPoint x: 616, startPoint y: 236, endPoint x: 591, endPoint y: 240, distance: 25.8
click at [591, 240] on input "KFA Scholarship 55%" at bounding box center [604, 238] width 225 height 34
click at [530, 235] on input "KFA Scholarship" at bounding box center [604, 238] width 225 height 34
click at [524, 240] on input "KFA Scholarship" at bounding box center [604, 238] width 225 height 34
paste input "55%"
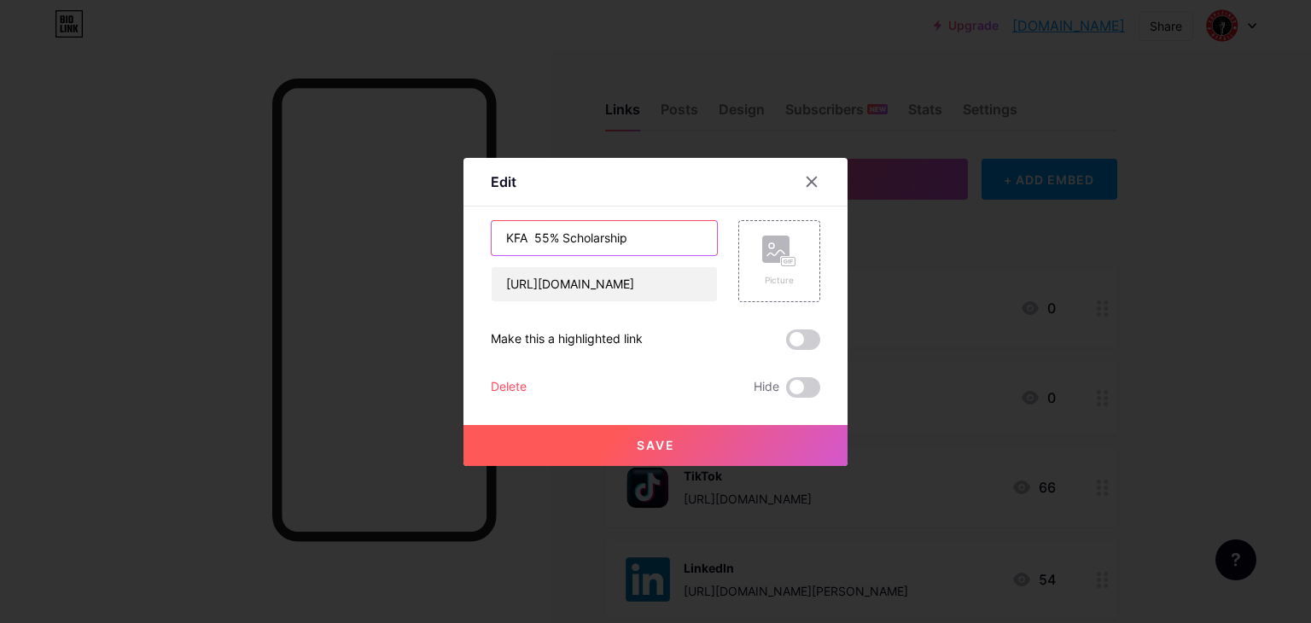
type input "KFA 55% Scholarship"
click at [643, 435] on button "Save" at bounding box center [655, 445] width 384 height 41
click at [527, 241] on input "KFA 55% Scholarship" at bounding box center [604, 238] width 225 height 34
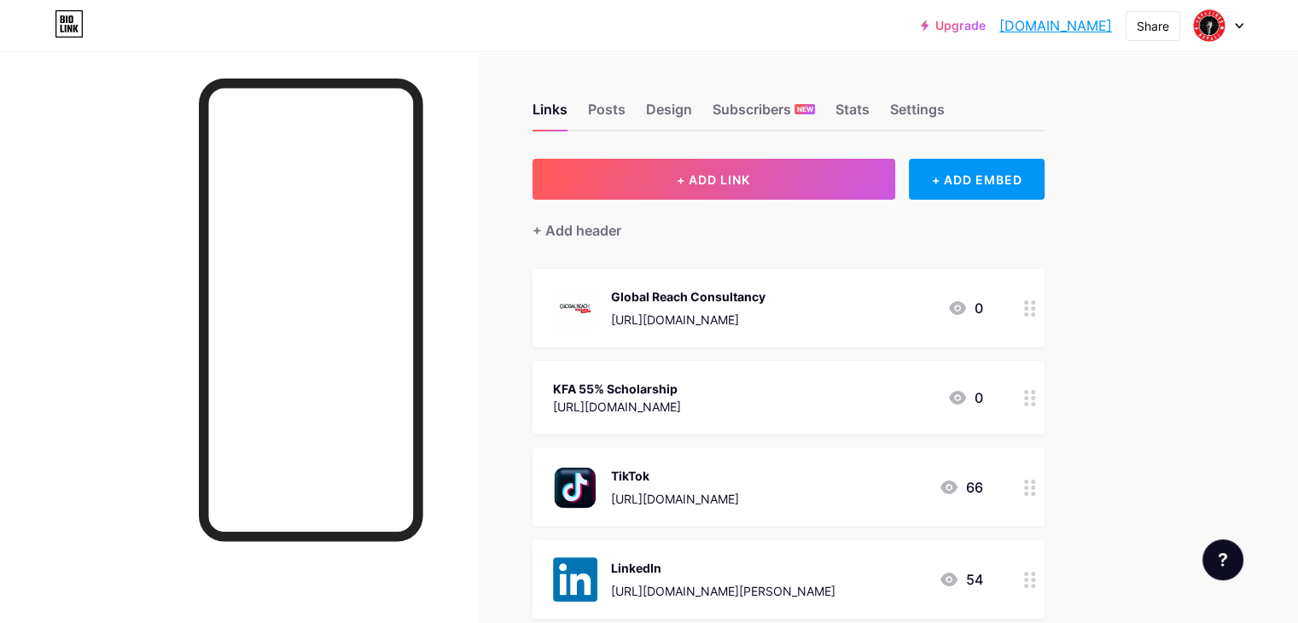
click at [681, 393] on div "KFA 55% Scholarship" at bounding box center [617, 389] width 128 height 18
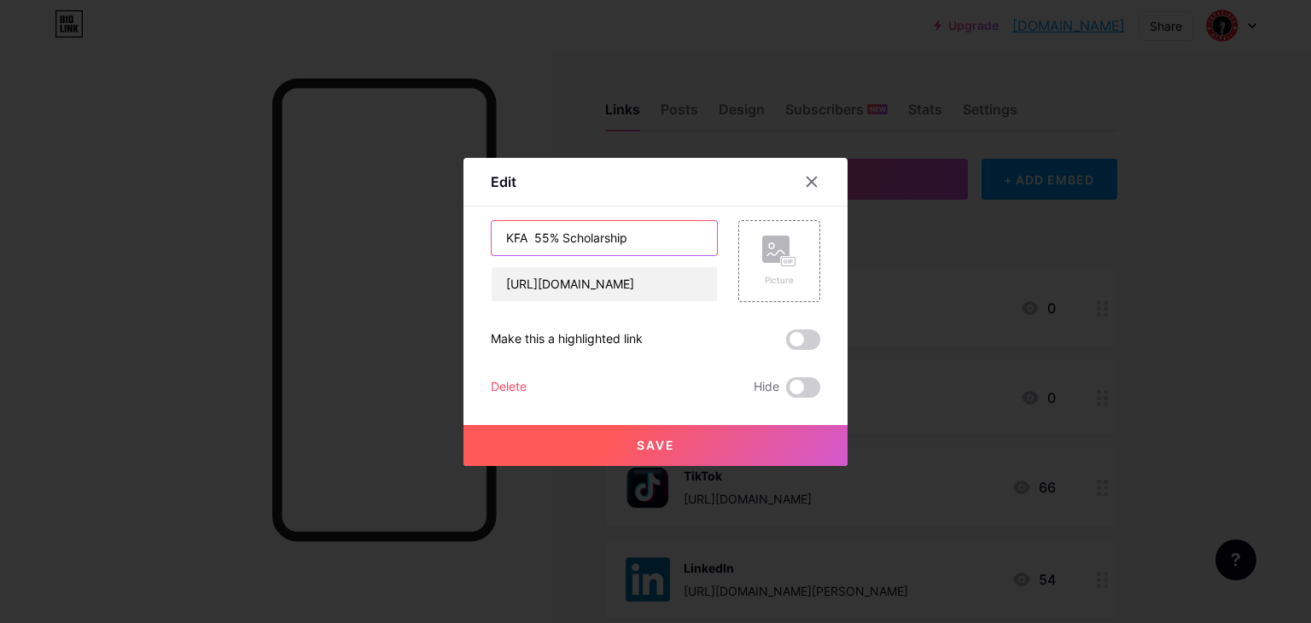
click at [532, 233] on input "KFA 55% Scholarship" at bounding box center [604, 238] width 225 height 34
click at [530, 232] on input "KFA 55% Scholarship" at bounding box center [604, 238] width 225 height 34
type input "KFA 55% Scholarship"
click at [618, 442] on button "Save" at bounding box center [655, 445] width 384 height 41
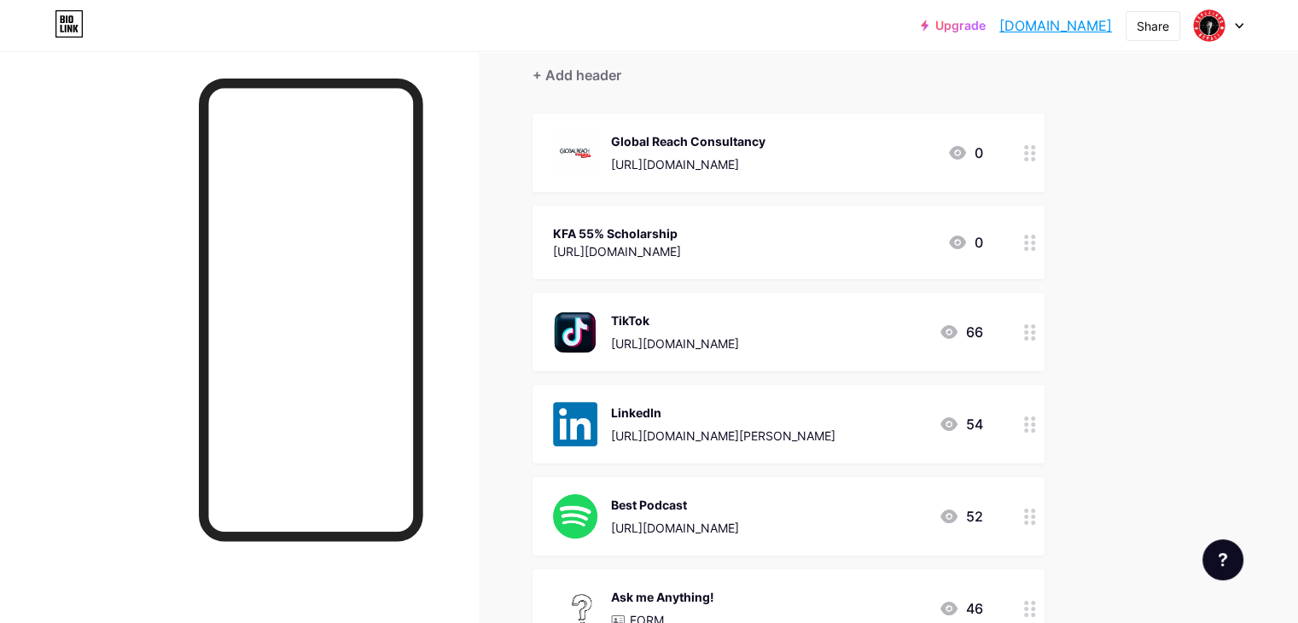
scroll to position [85, 0]
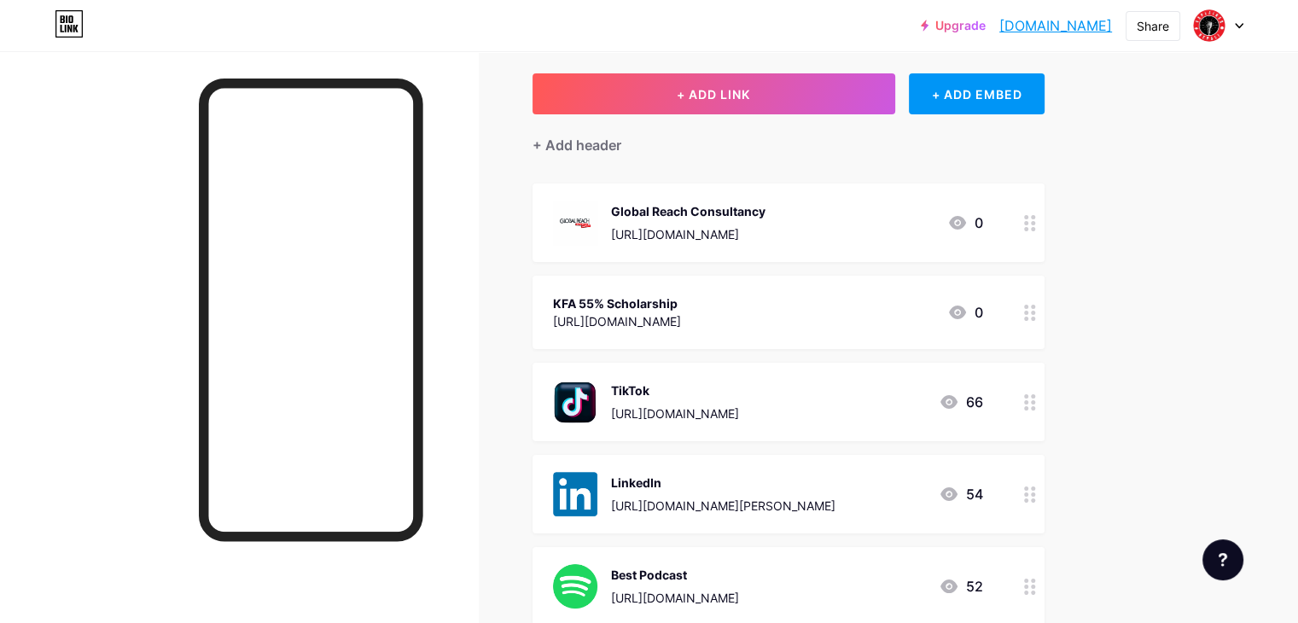
click at [681, 308] on div "KFA 55% Scholarship" at bounding box center [617, 303] width 128 height 18
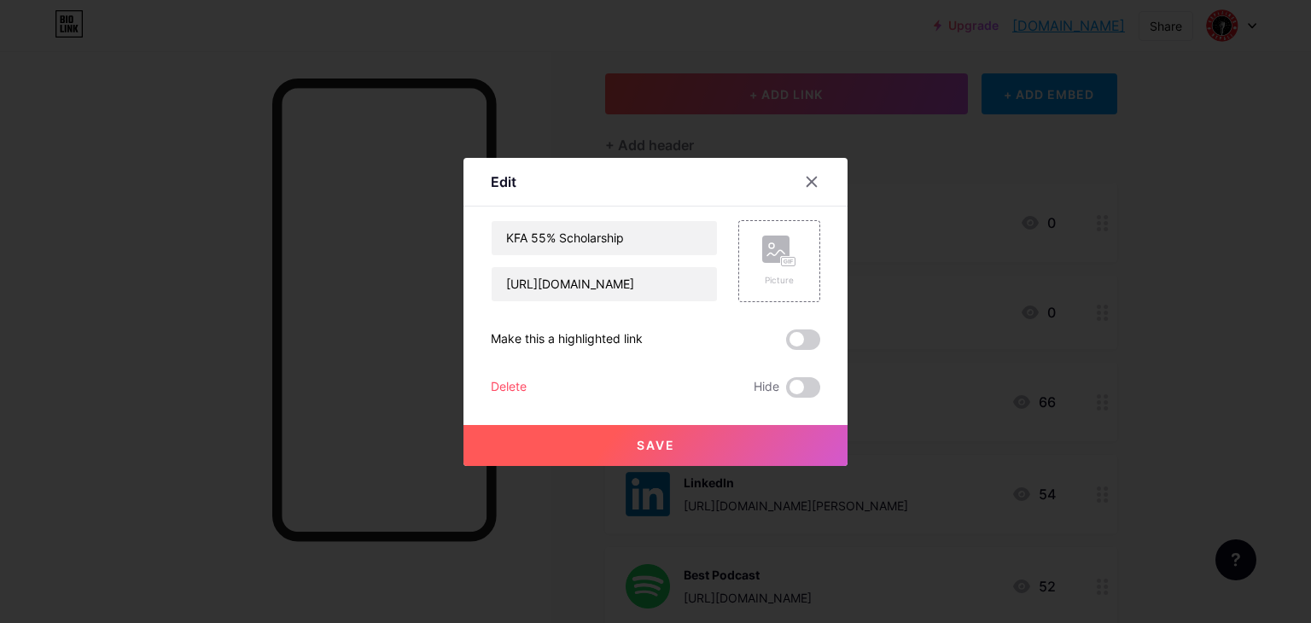
click at [806, 308] on div "KFA 55% Scholarship https://docs.google.com/forms/d/e/1FAIpQLSczK8Q6YNo6u_wExG0…" at bounding box center [655, 308] width 329 height 177
click at [772, 276] on div "Picture" at bounding box center [779, 280] width 34 height 13
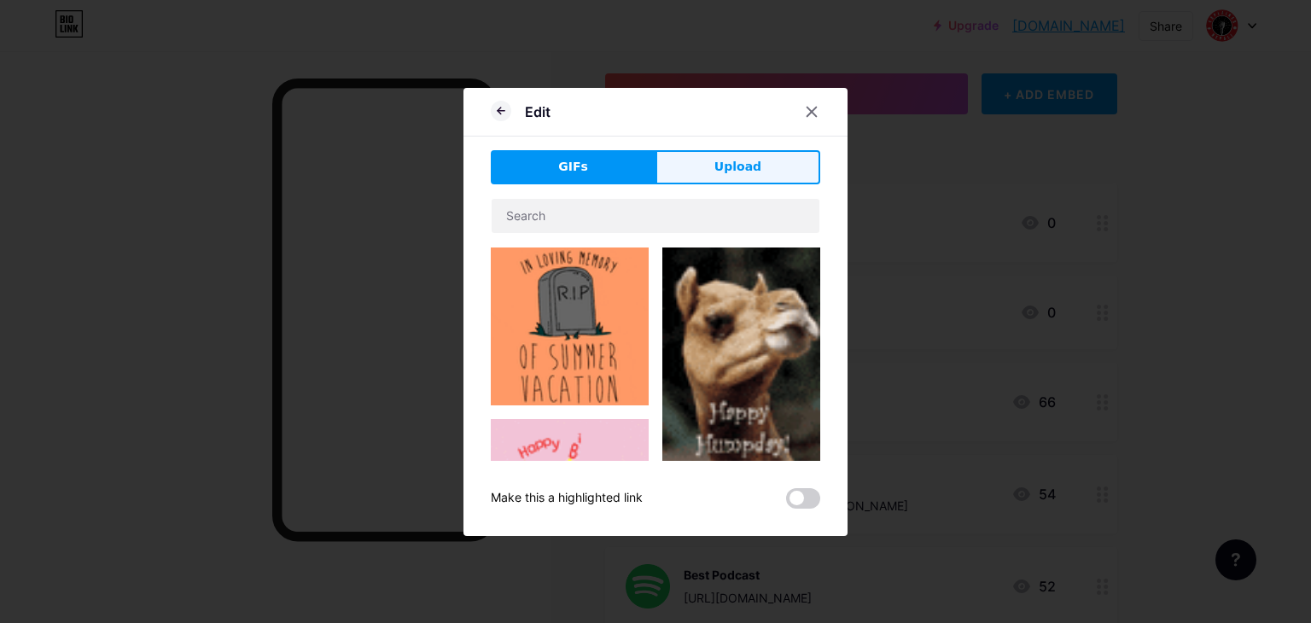
drag, startPoint x: 682, startPoint y: 134, endPoint x: 694, endPoint y: 159, distance: 27.5
click at [686, 137] on div "Edit GIFs Upload Content YouTube Play YouTube video without leaving your page. …" at bounding box center [655, 312] width 384 height 448
click at [695, 160] on button "Upload" at bounding box center [737, 167] width 165 height 34
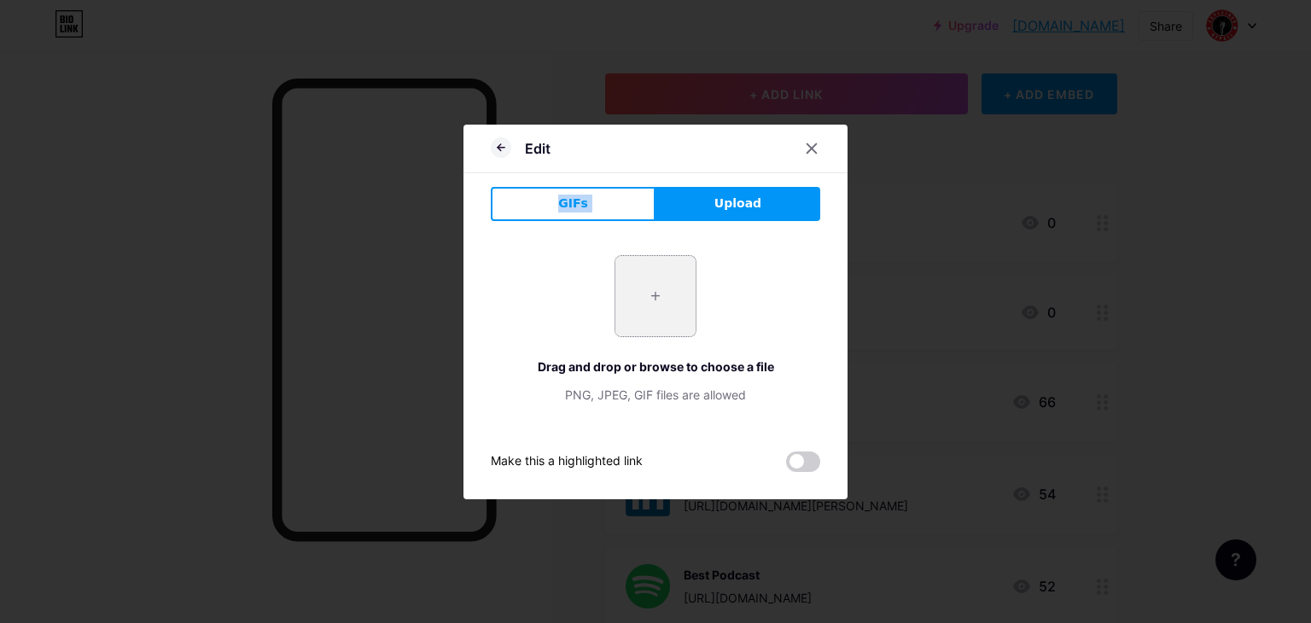
click at [630, 278] on input "file" at bounding box center [655, 296] width 80 height 80
type input "C:\fakepath\KFA Logo.png"
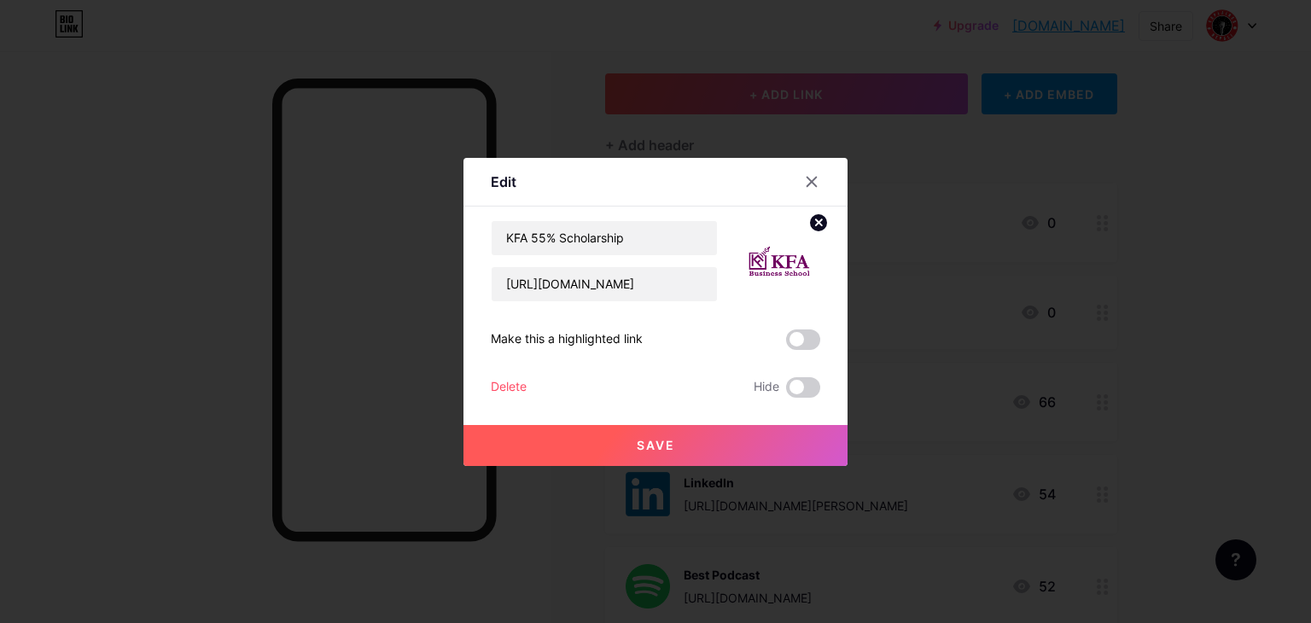
click at [639, 435] on button "Save" at bounding box center [655, 445] width 384 height 41
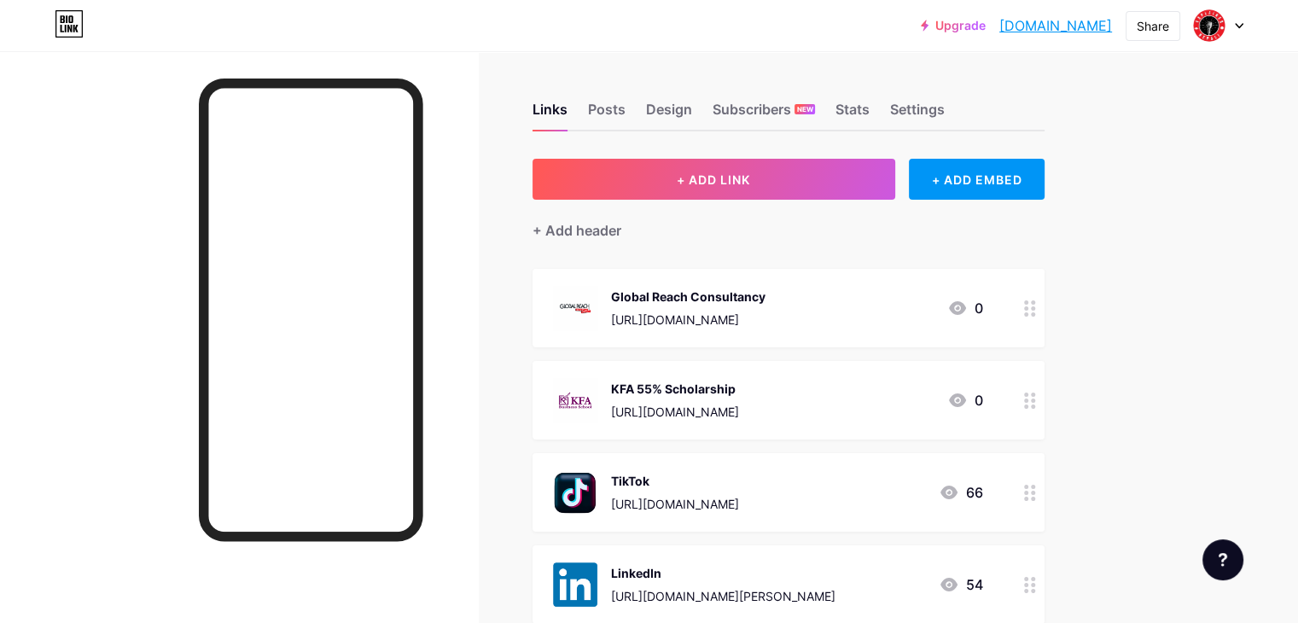
click at [765, 291] on div "Global Reach Consultancy" at bounding box center [688, 297] width 154 height 18
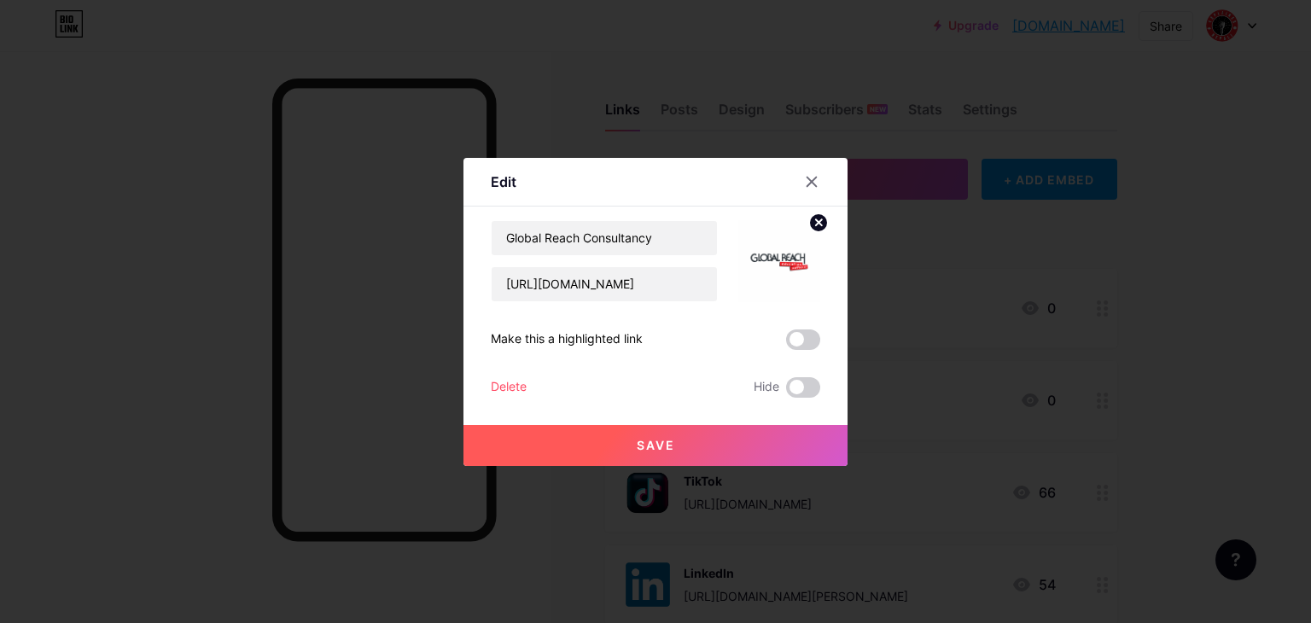
drag, startPoint x: 789, startPoint y: 253, endPoint x: 795, endPoint y: 246, distance: 10.3
click at [789, 252] on img at bounding box center [779, 261] width 82 height 82
click at [809, 225] on circle at bounding box center [818, 222] width 19 height 19
drag, startPoint x: 649, startPoint y: 234, endPoint x: 379, endPoint y: 242, distance: 269.8
click at [379, 242] on div "Edit Content YouTube Play YouTube video without leaving your page. ADD Vimeo Pl…" at bounding box center [655, 311] width 1311 height 623
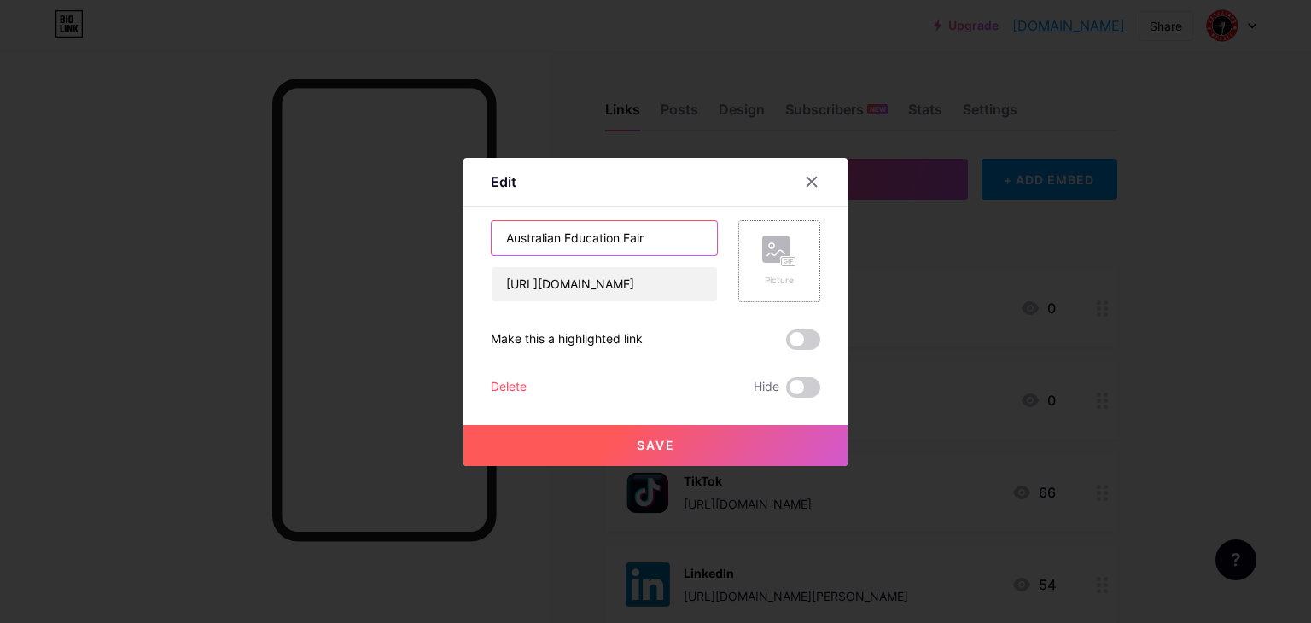
type input "Australian Education Fair"
click at [793, 257] on div "Picture" at bounding box center [779, 261] width 82 height 82
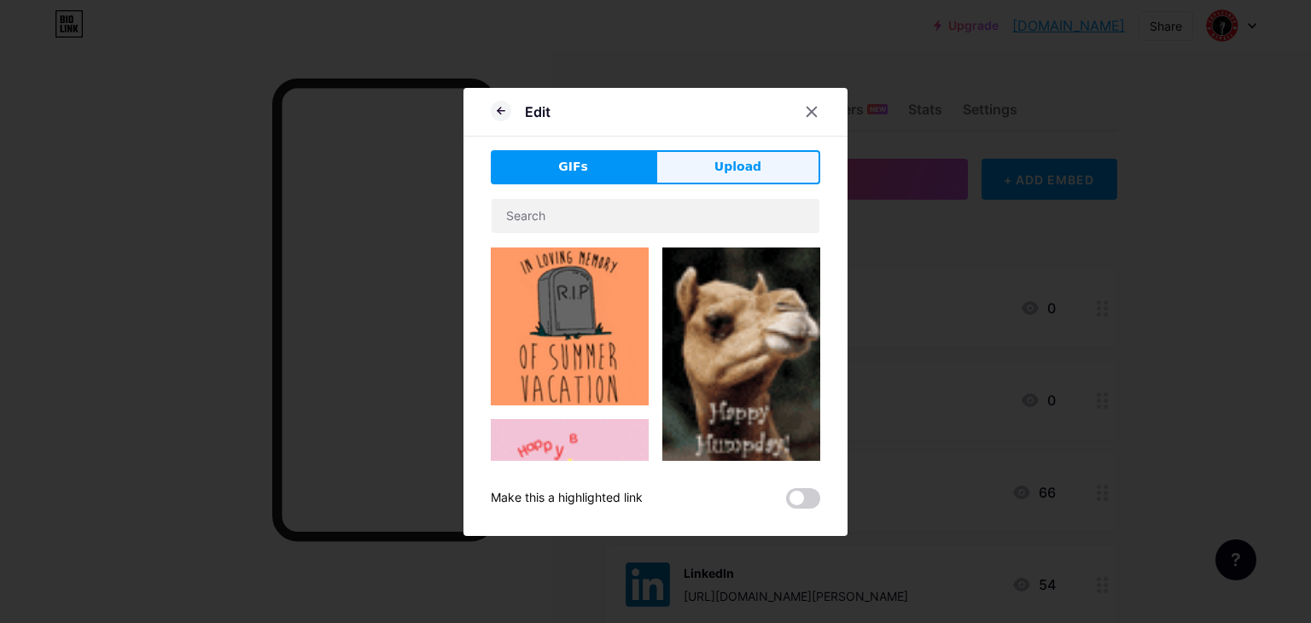
click at [763, 151] on button "Upload" at bounding box center [737, 167] width 165 height 34
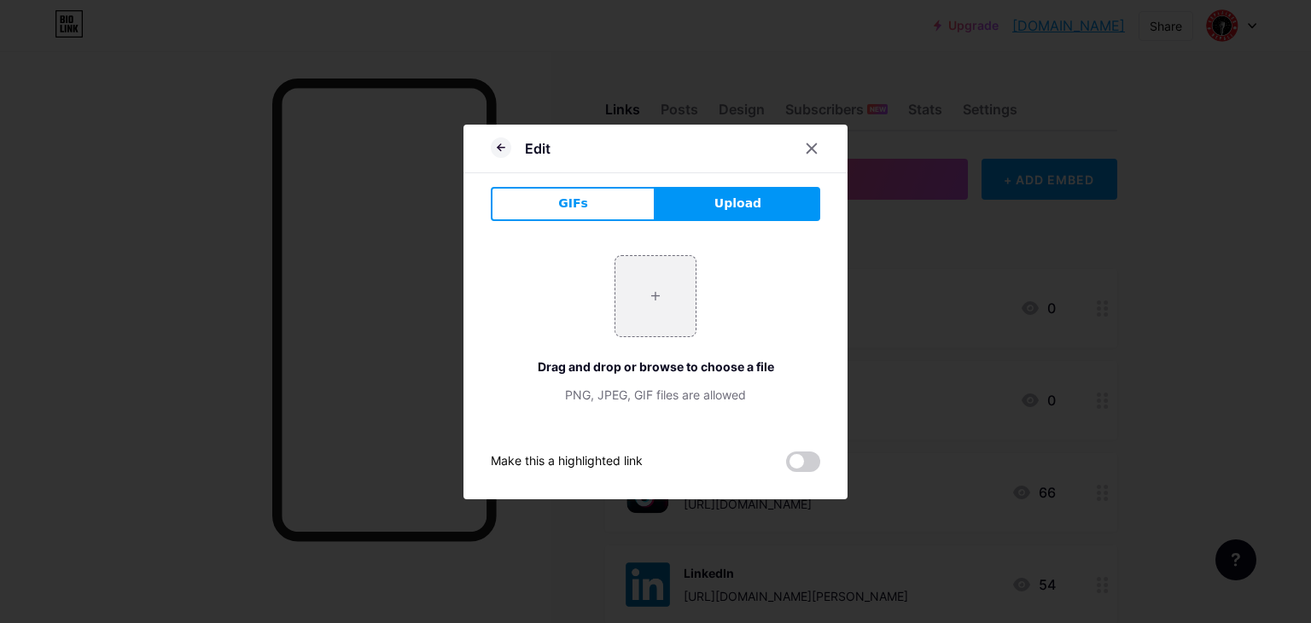
click at [757, 154] on div "Edit" at bounding box center [655, 153] width 384 height 40
click at [674, 262] on input "file" at bounding box center [655, 296] width 80 height 80
type input "C:\fakepath\mnemonic.png"
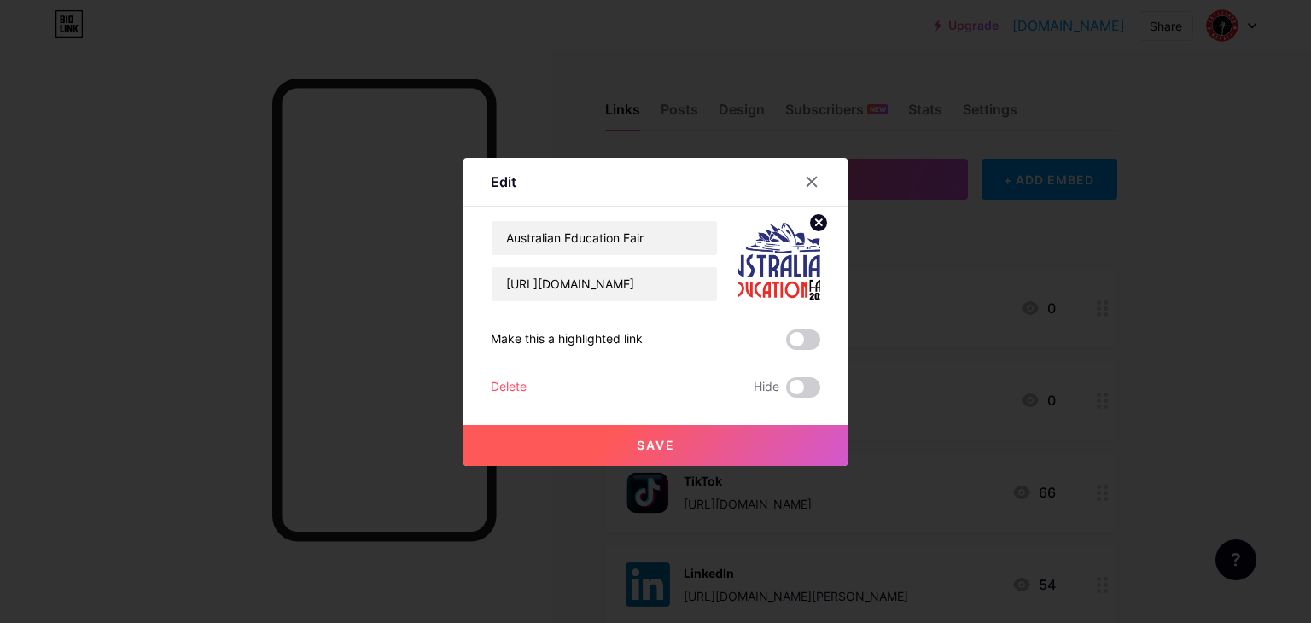
click at [662, 445] on span "Save" at bounding box center [656, 445] width 38 height 15
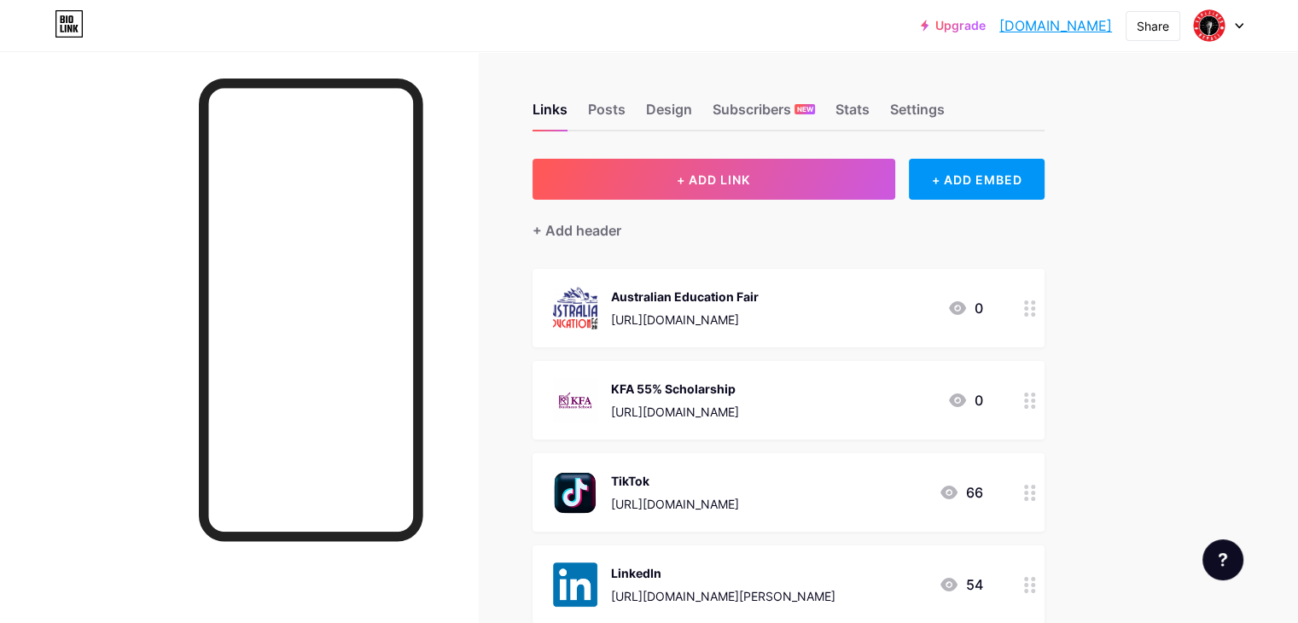
click at [759, 309] on div "Australian Education Fair [URL][DOMAIN_NAME]" at bounding box center [685, 308] width 148 height 44
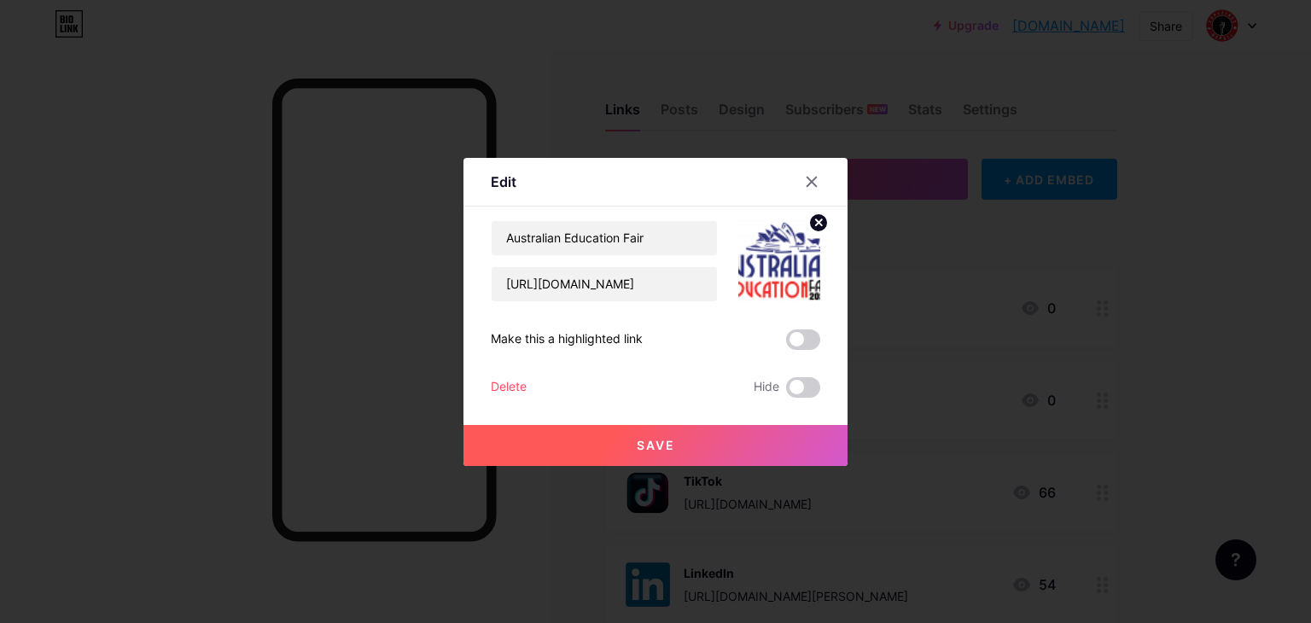
click at [783, 277] on img at bounding box center [779, 261] width 82 height 82
click at [816, 223] on icon at bounding box center [819, 222] width 6 height 6
click at [772, 268] on div "Picture" at bounding box center [779, 261] width 34 height 51
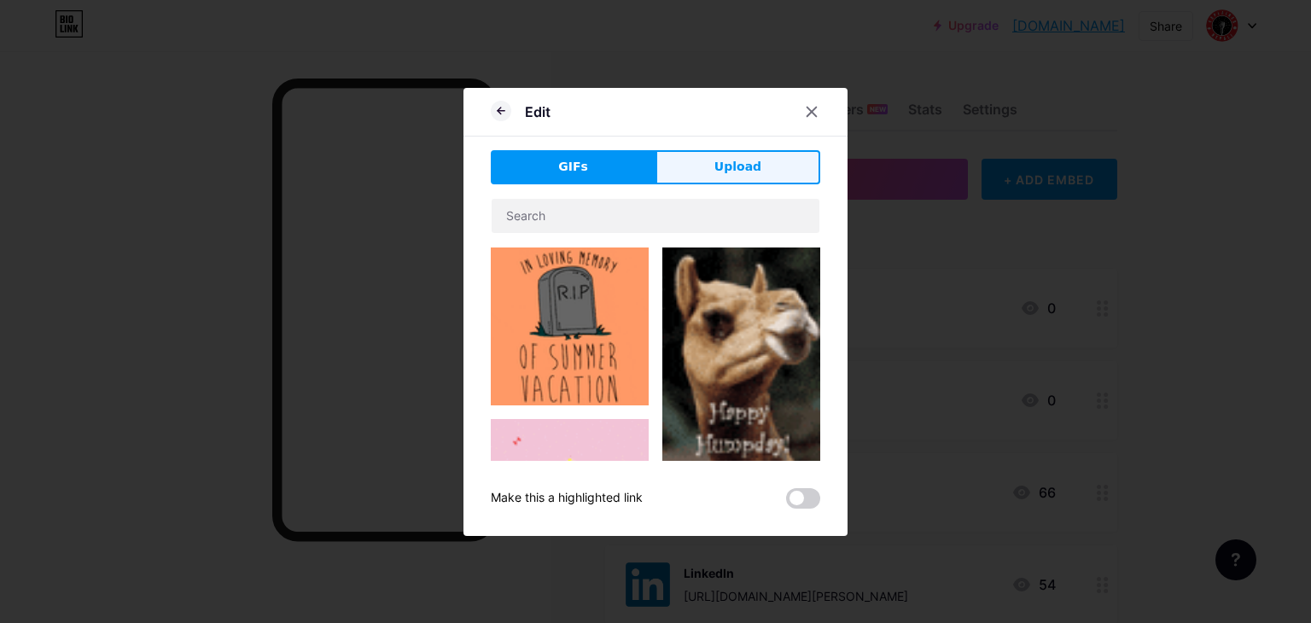
click at [748, 175] on span "Upload" at bounding box center [737, 167] width 47 height 18
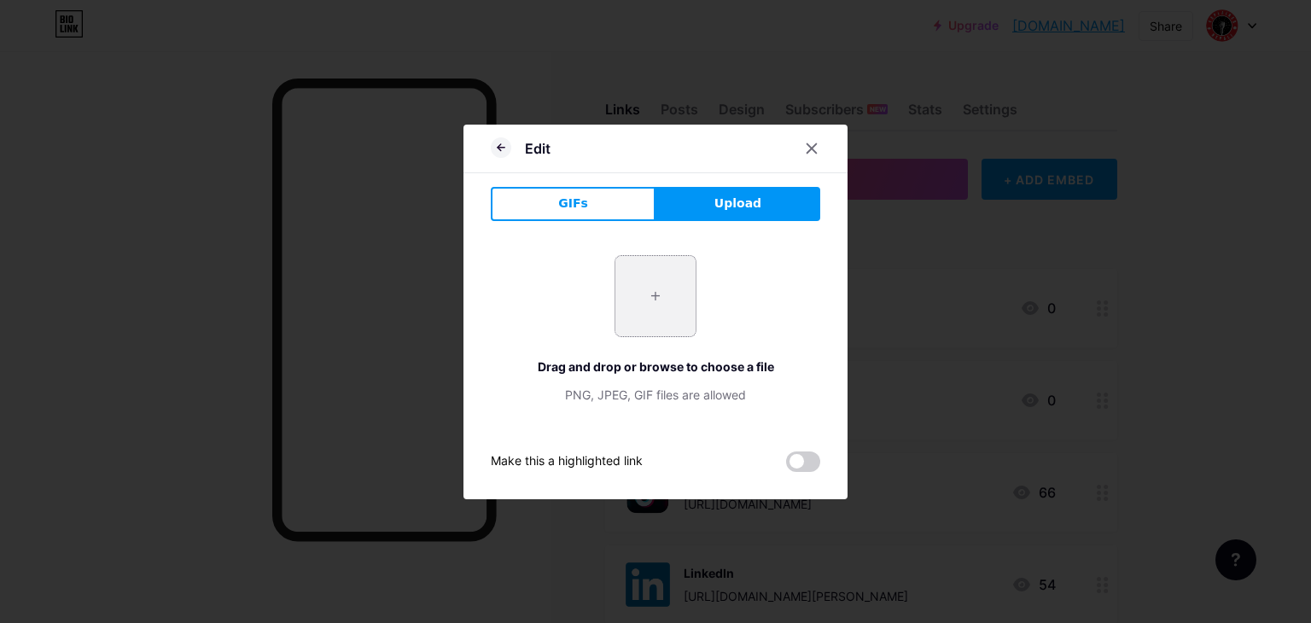
click at [637, 281] on input "file" at bounding box center [655, 296] width 80 height 80
type input "C:\fakepath\AEF.png"
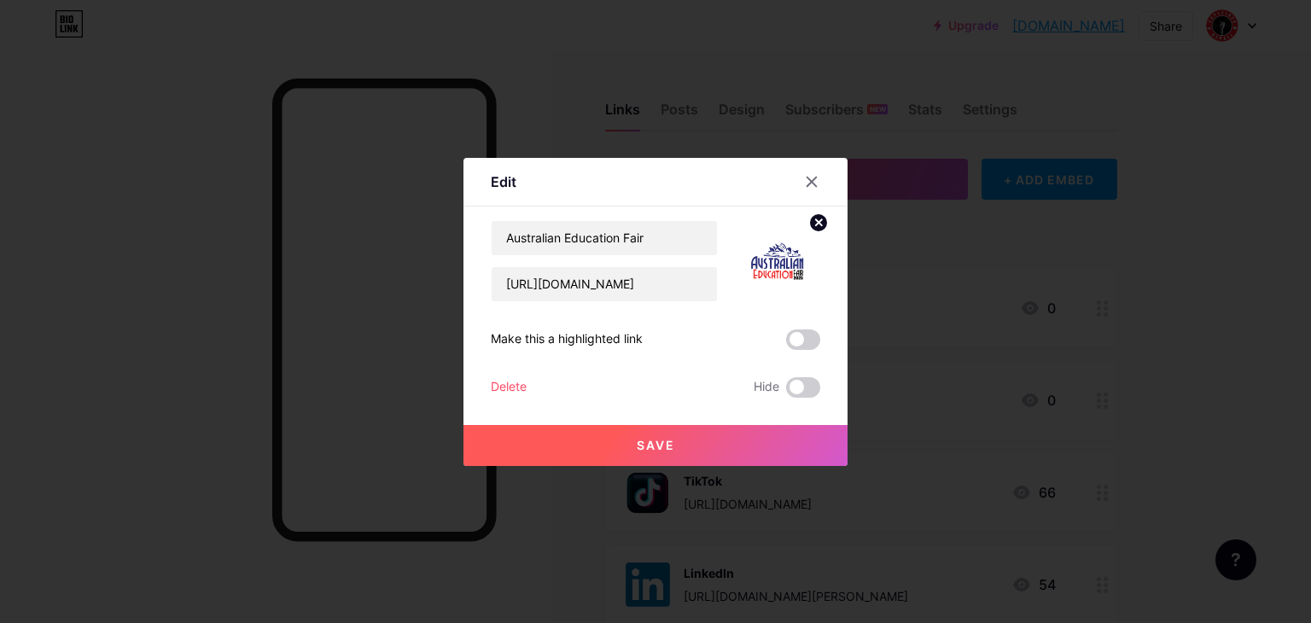
click at [675, 446] on button "Save" at bounding box center [655, 445] width 384 height 41
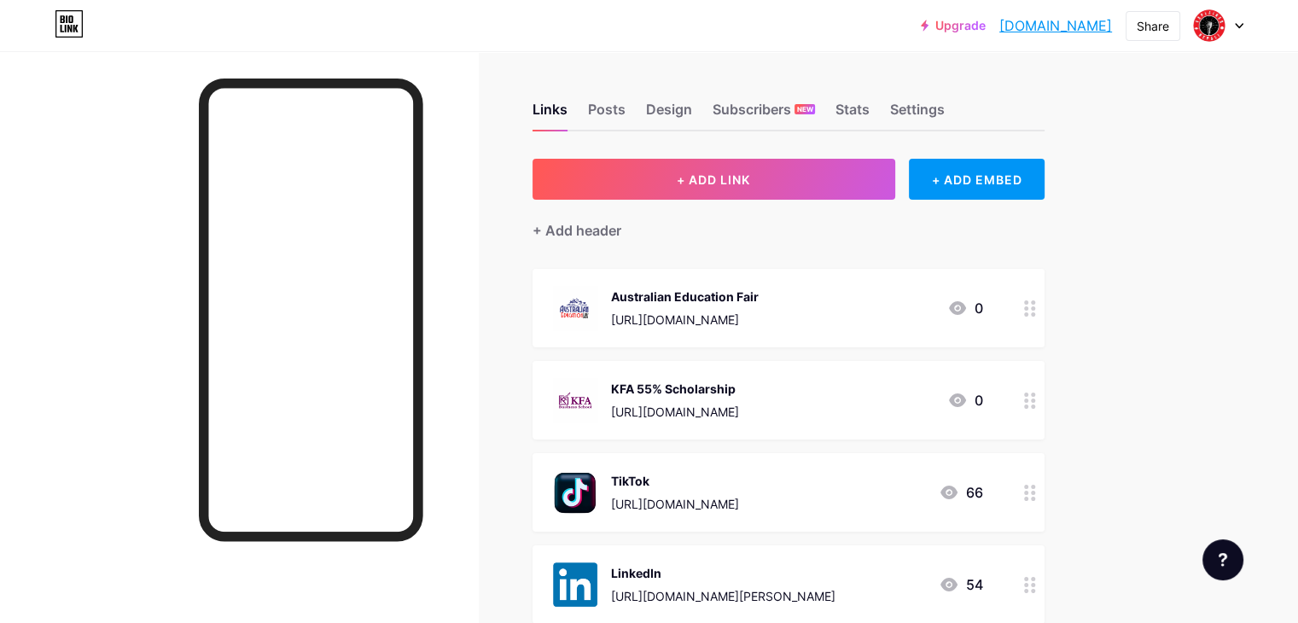
click at [752, 297] on div "Australian Education Fair" at bounding box center [685, 297] width 148 height 18
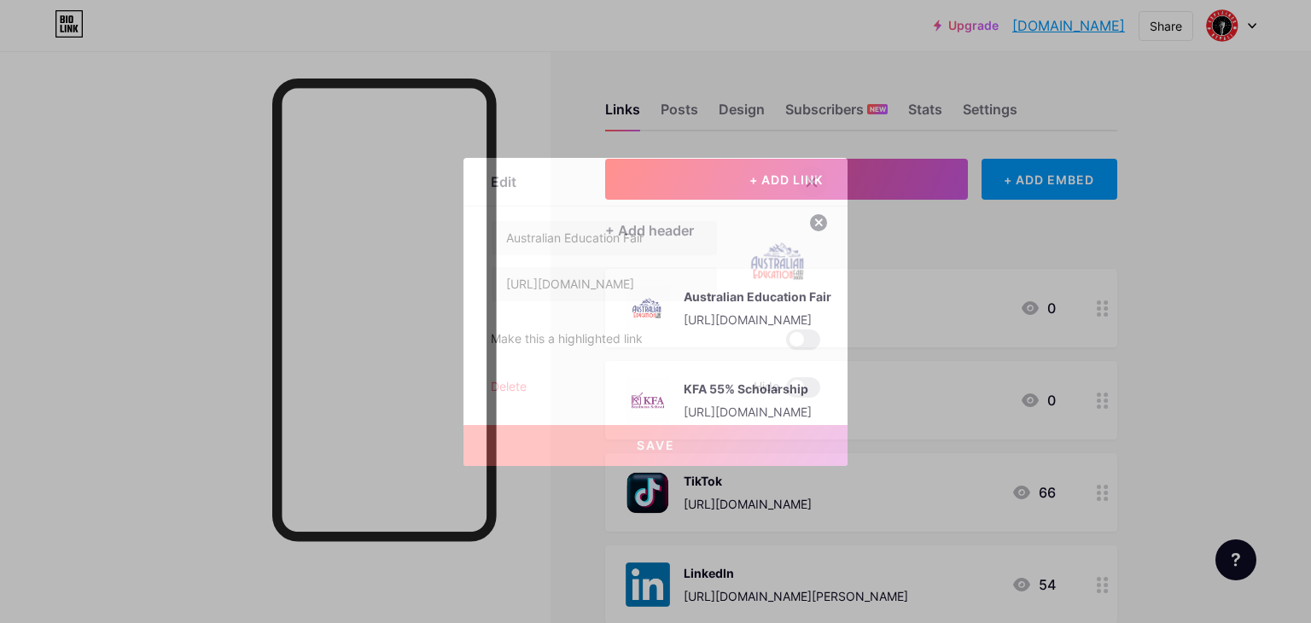
click at [813, 181] on div at bounding box center [811, 181] width 31 height 31
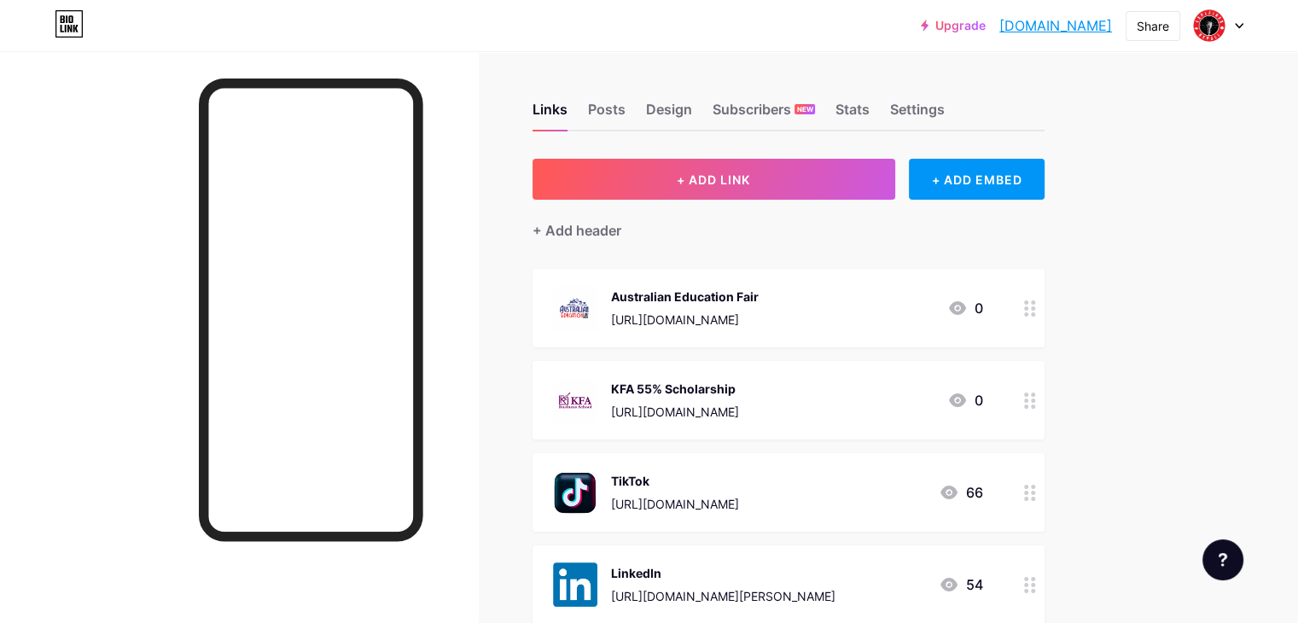
click at [999, 24] on link "[DOMAIN_NAME]" at bounding box center [1055, 25] width 113 height 20
